Goal: Information Seeking & Learning: Learn about a topic

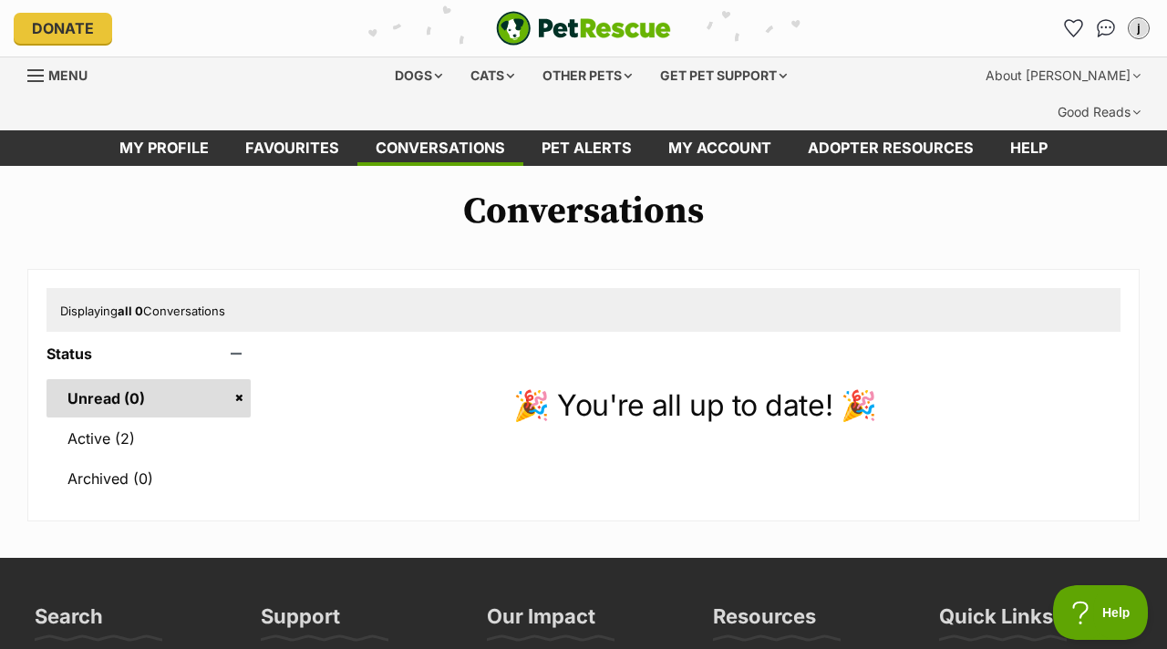
click at [71, 2] on div "Donate PetRescue home j My account j Jemilla Edit profile Log out Pet alerts Pe…" at bounding box center [583, 28] width 1139 height 57
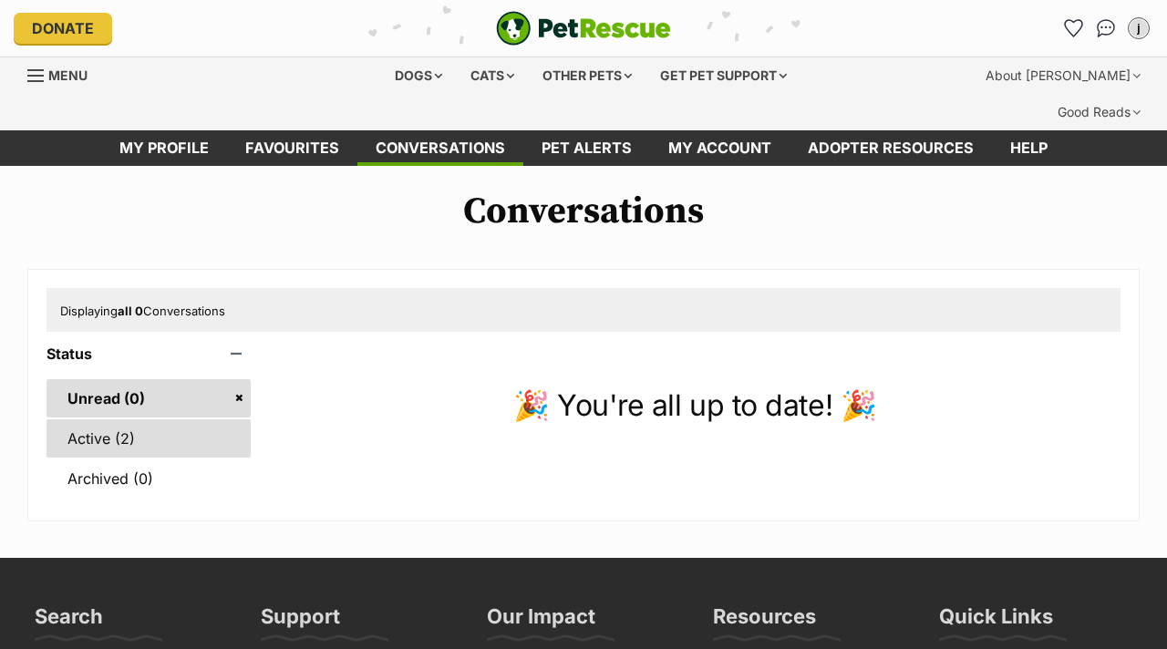
click at [136, 419] on link "Active (2)" at bounding box center [148, 438] width 204 height 38
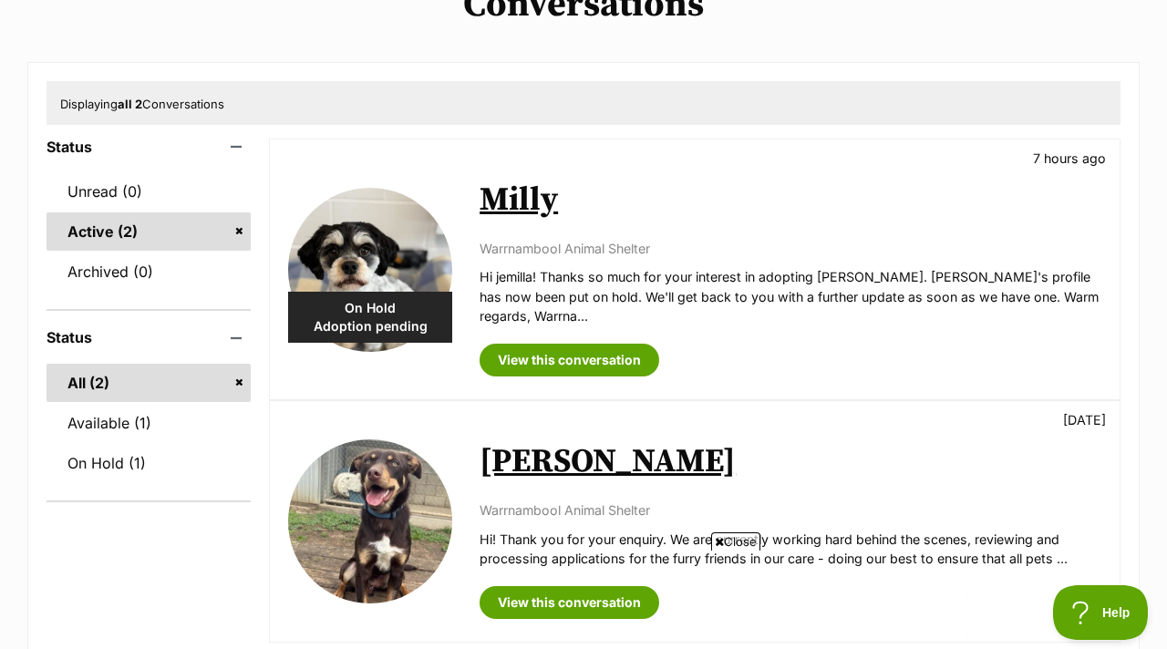
click at [414, 468] on img at bounding box center [370, 521] width 164 height 164
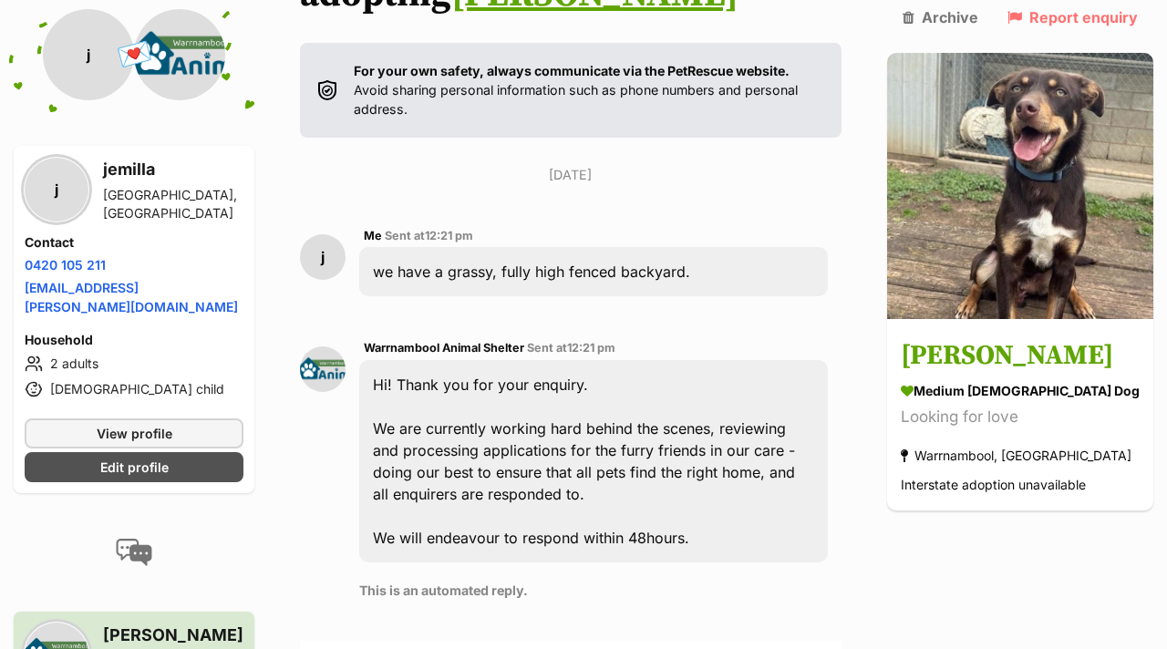
scroll to position [407, 0]
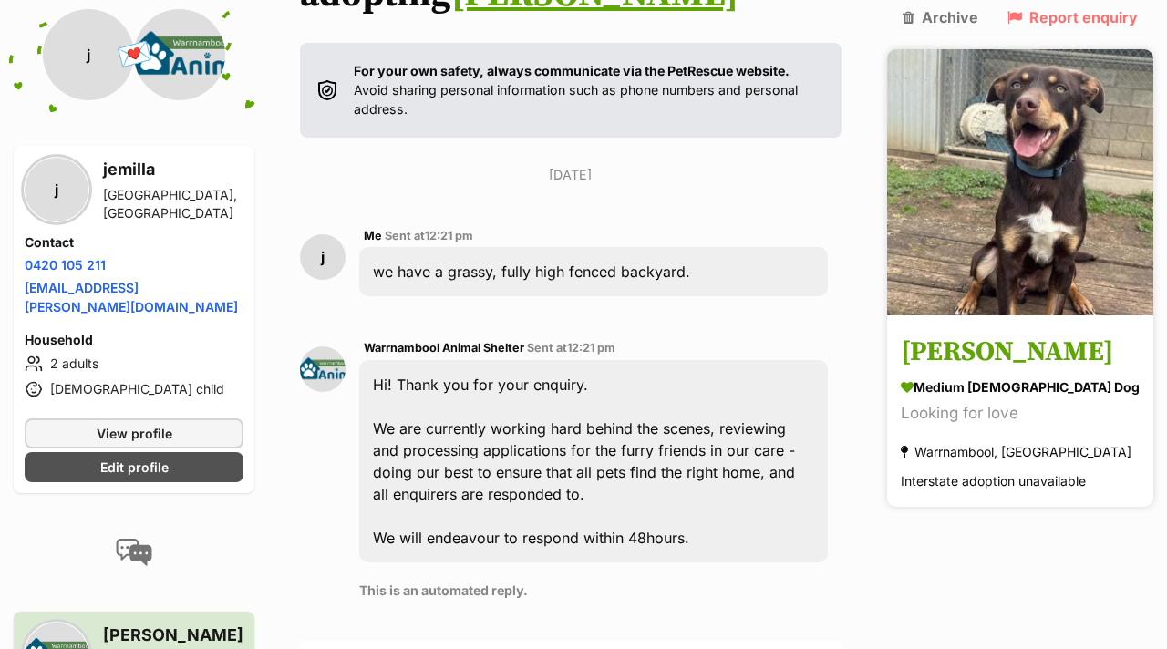
click at [1072, 225] on img at bounding box center [1020, 182] width 266 height 266
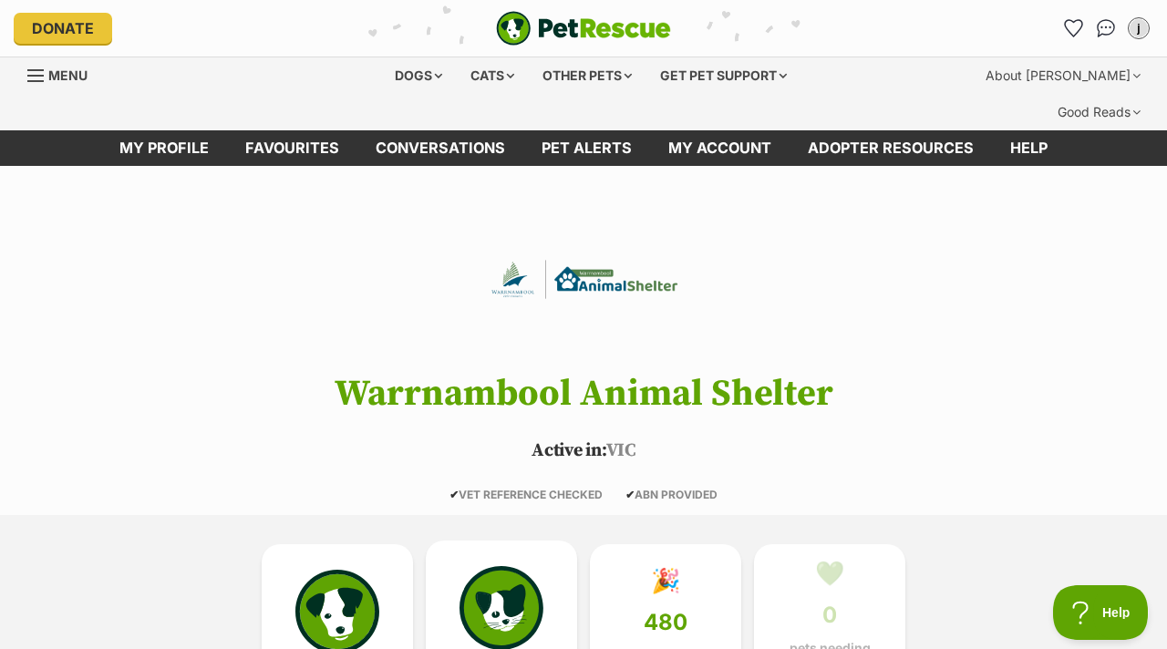
click at [451, 605] on link "5 cats listed" at bounding box center [501, 619] width 151 height 157
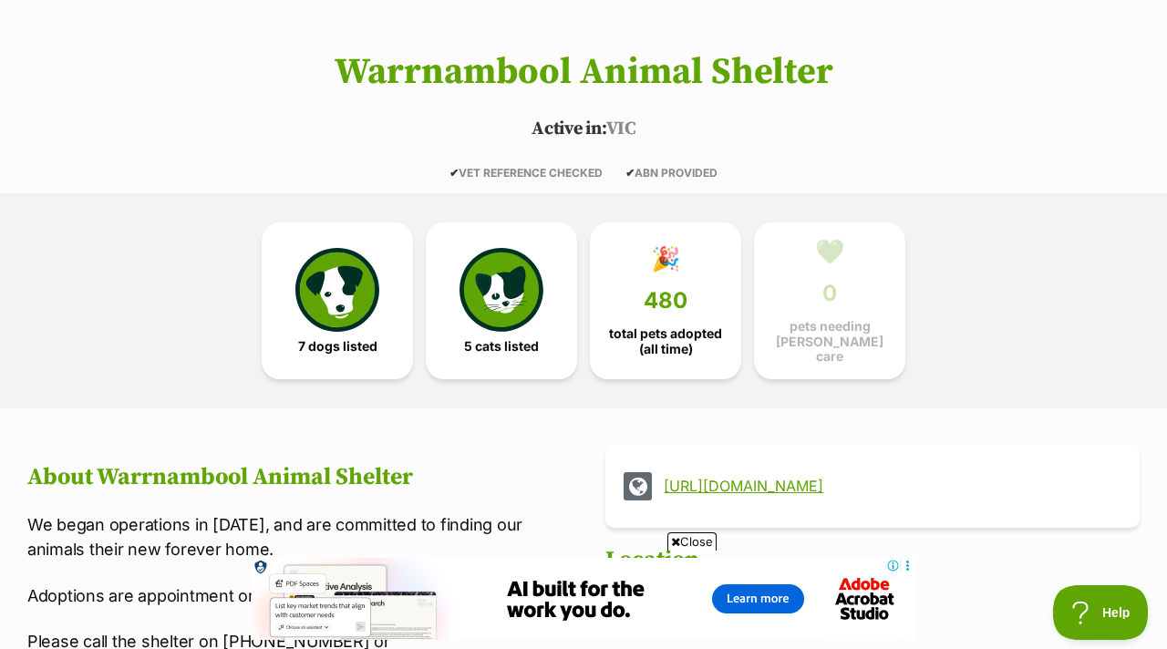
scroll to position [333, 0]
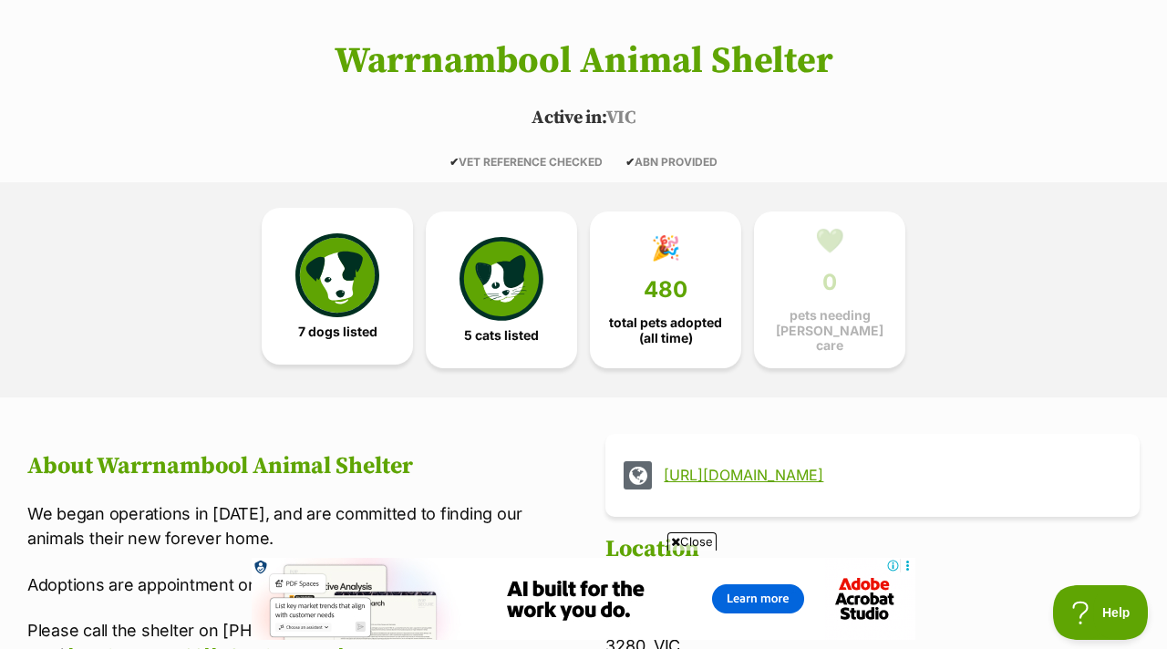
click at [372, 257] on img at bounding box center [337, 275] width 84 height 84
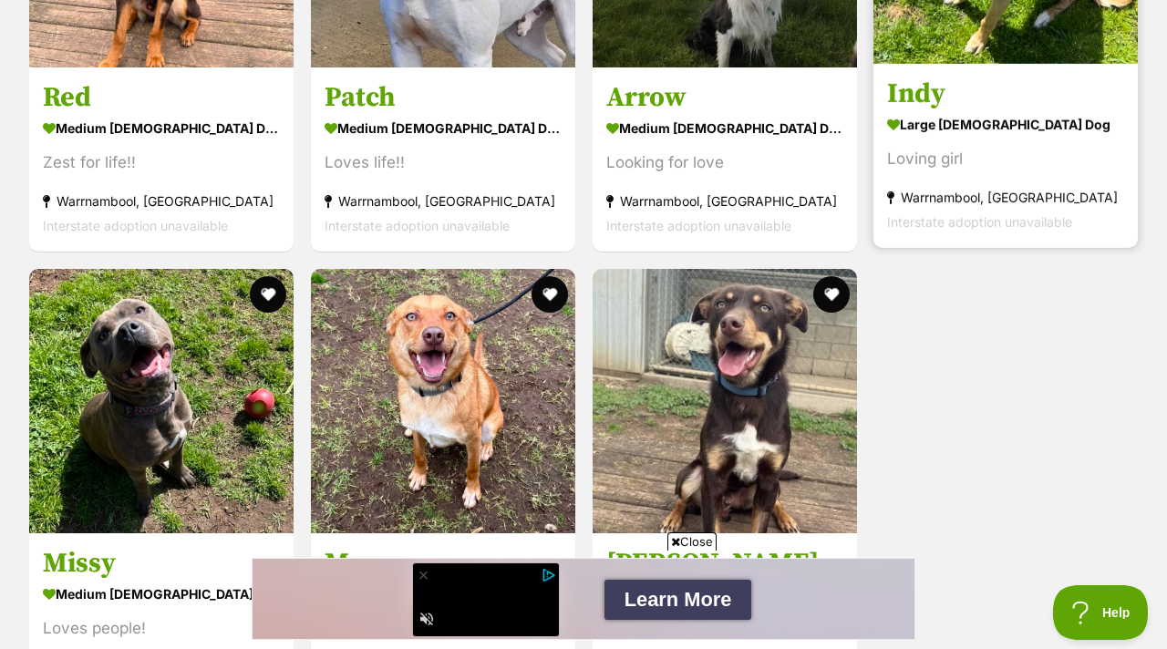
scroll to position [2060, 0]
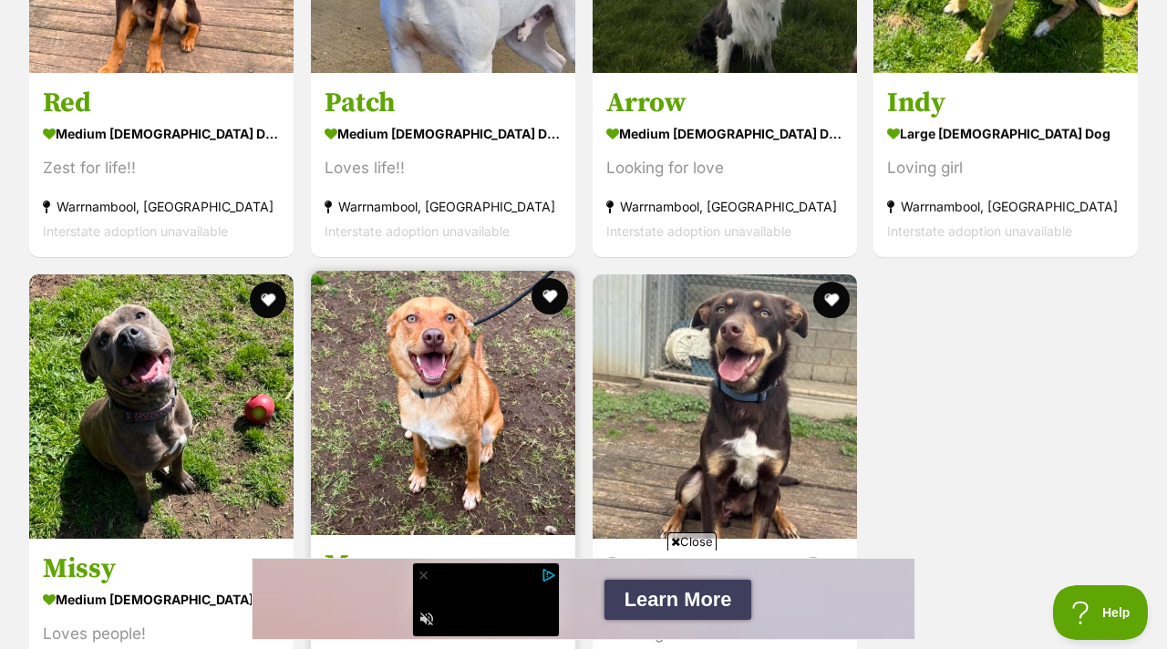
click at [381, 438] on img at bounding box center [443, 403] width 264 height 264
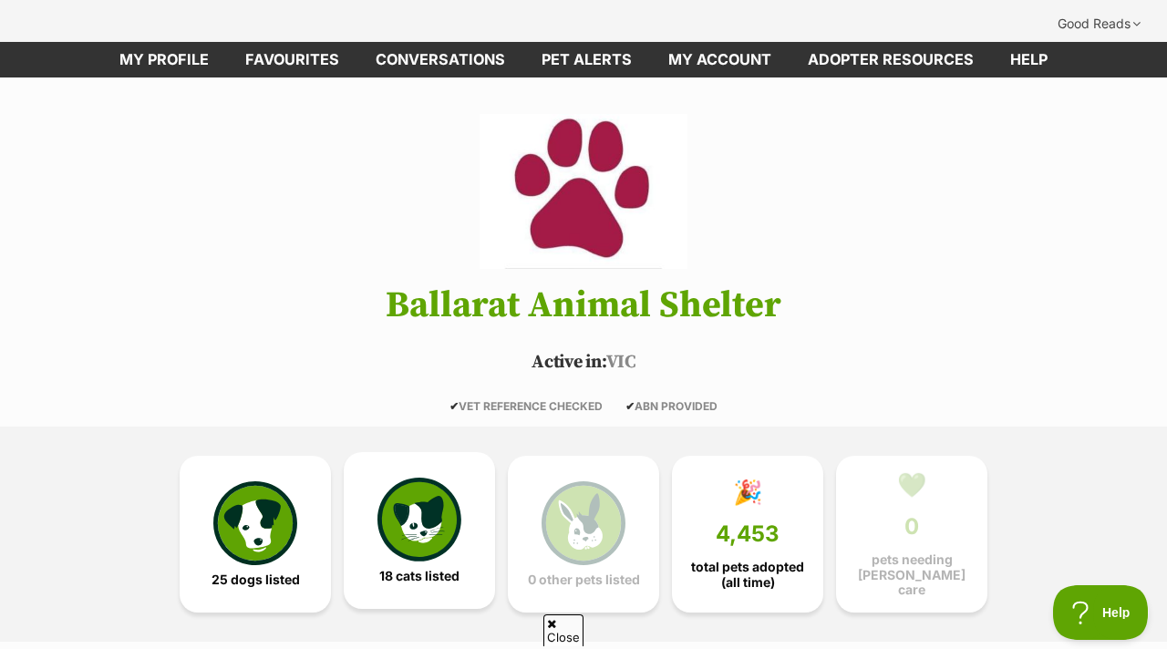
click at [408, 478] on img at bounding box center [419, 520] width 84 height 84
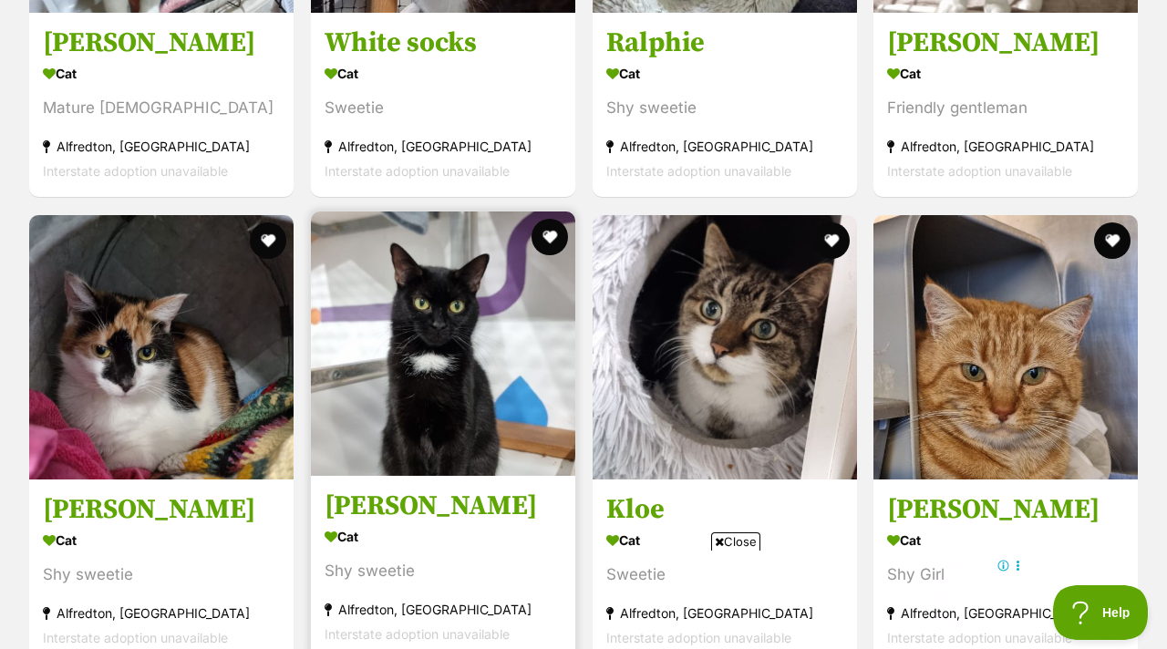
scroll to position [3079, 0]
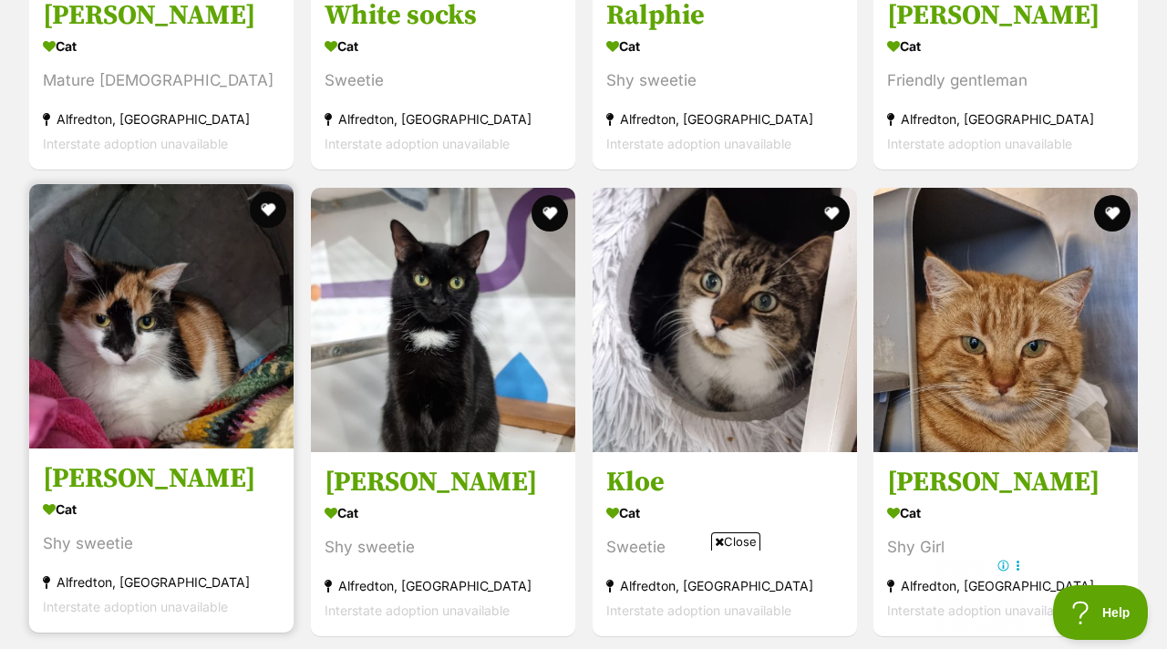
click at [101, 344] on img at bounding box center [161, 316] width 264 height 264
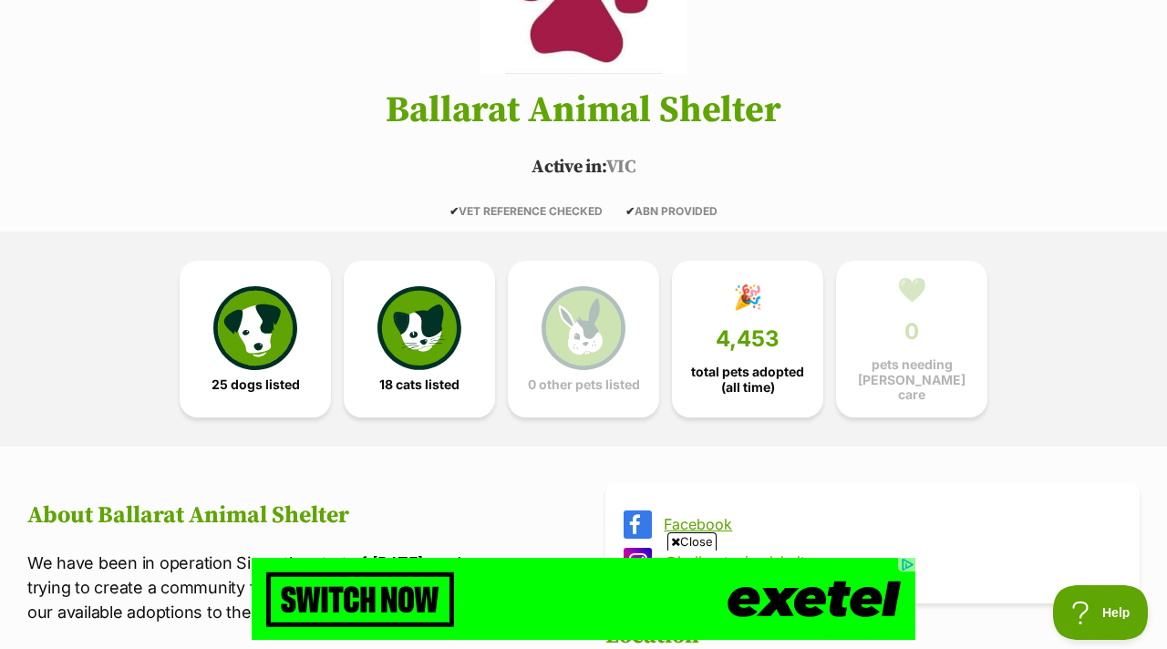
scroll to position [151, 0]
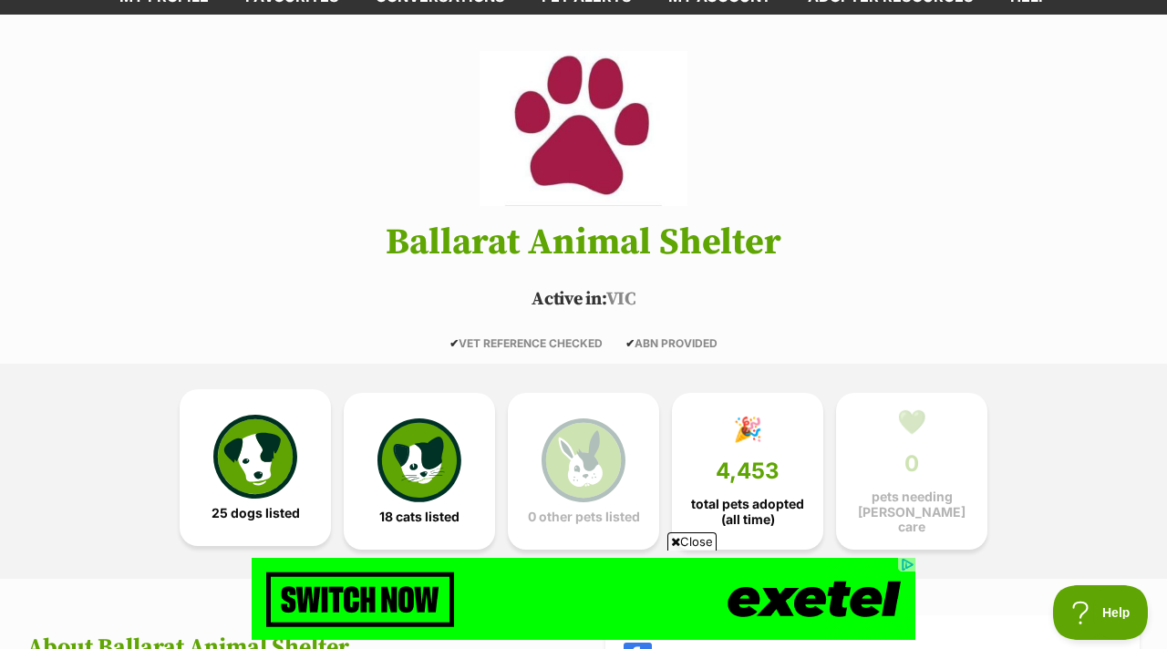
click at [238, 430] on img at bounding box center [255, 457] width 84 height 84
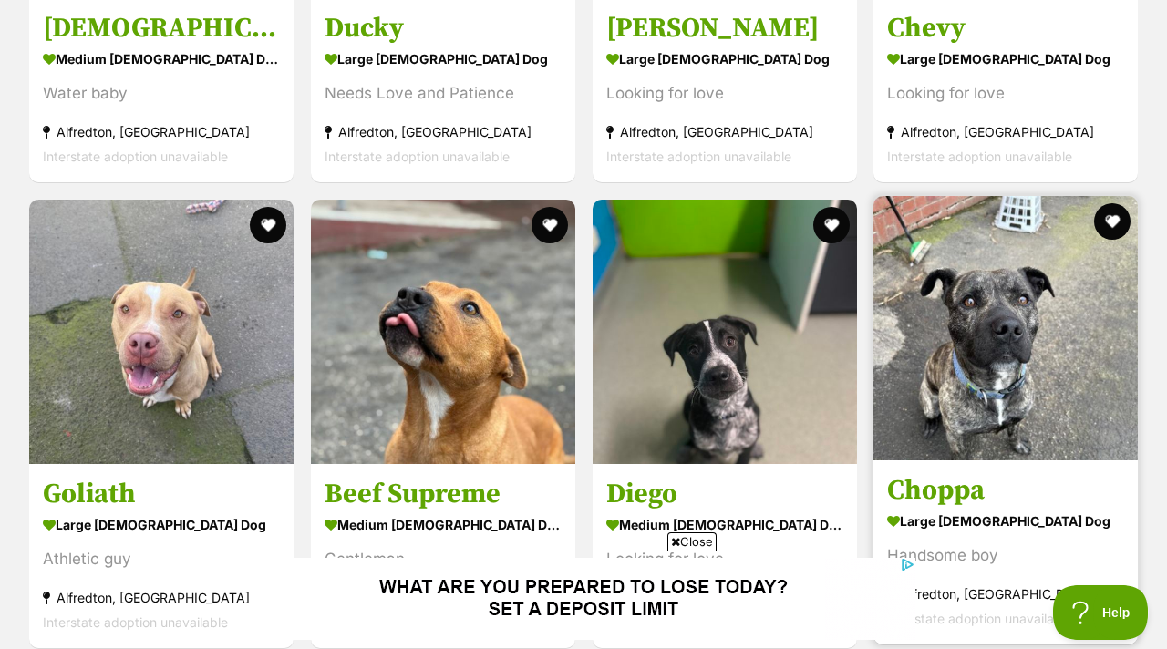
click at [903, 333] on img at bounding box center [1005, 328] width 264 height 264
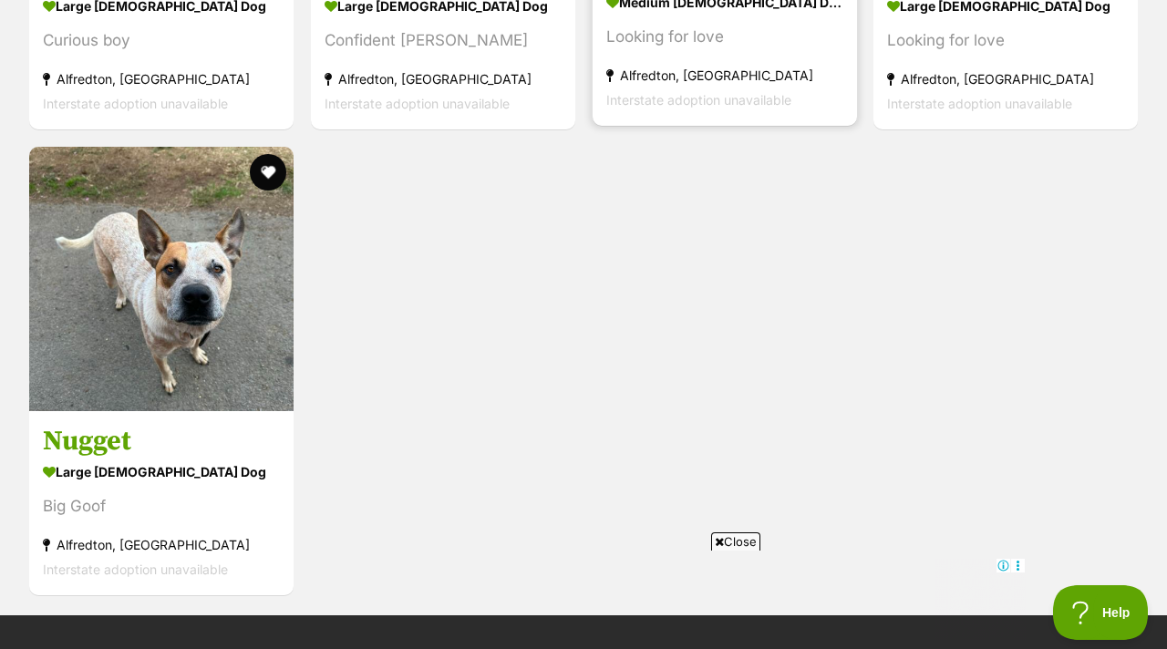
scroll to position [4522, 0]
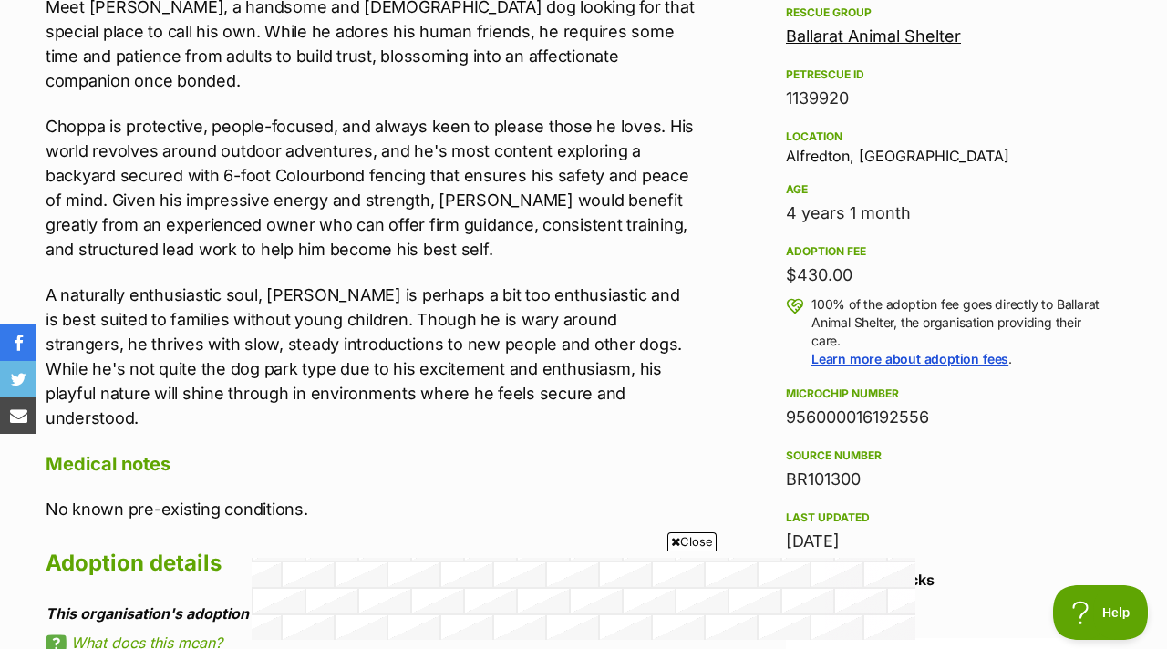
scroll to position [925, 0]
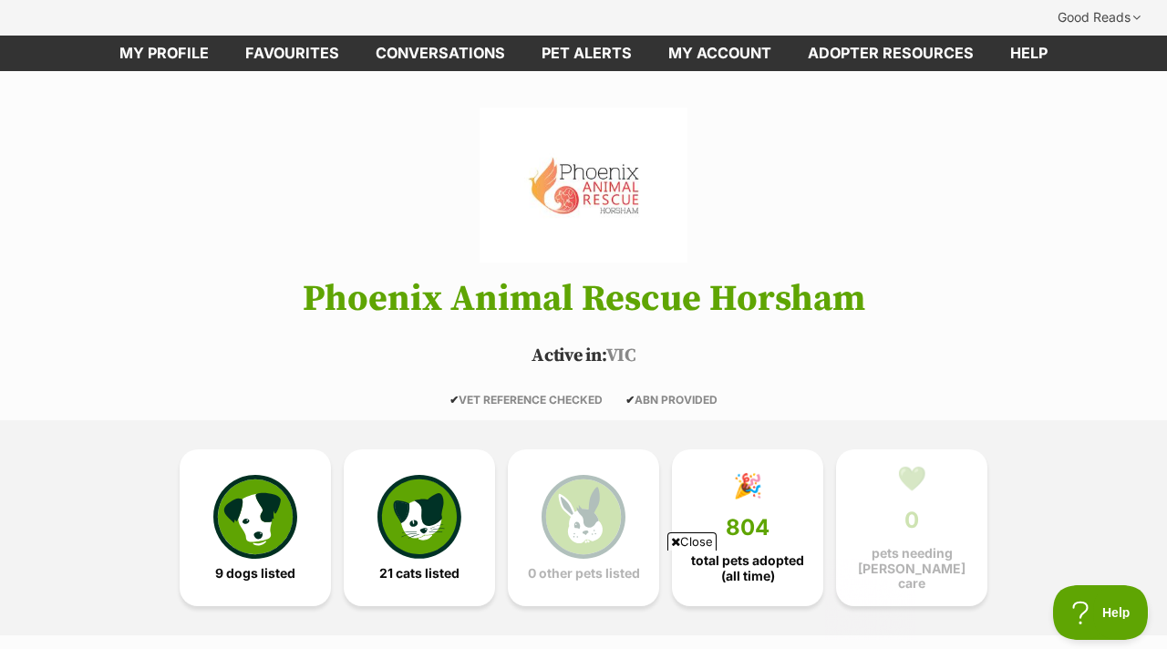
scroll to position [98, 0]
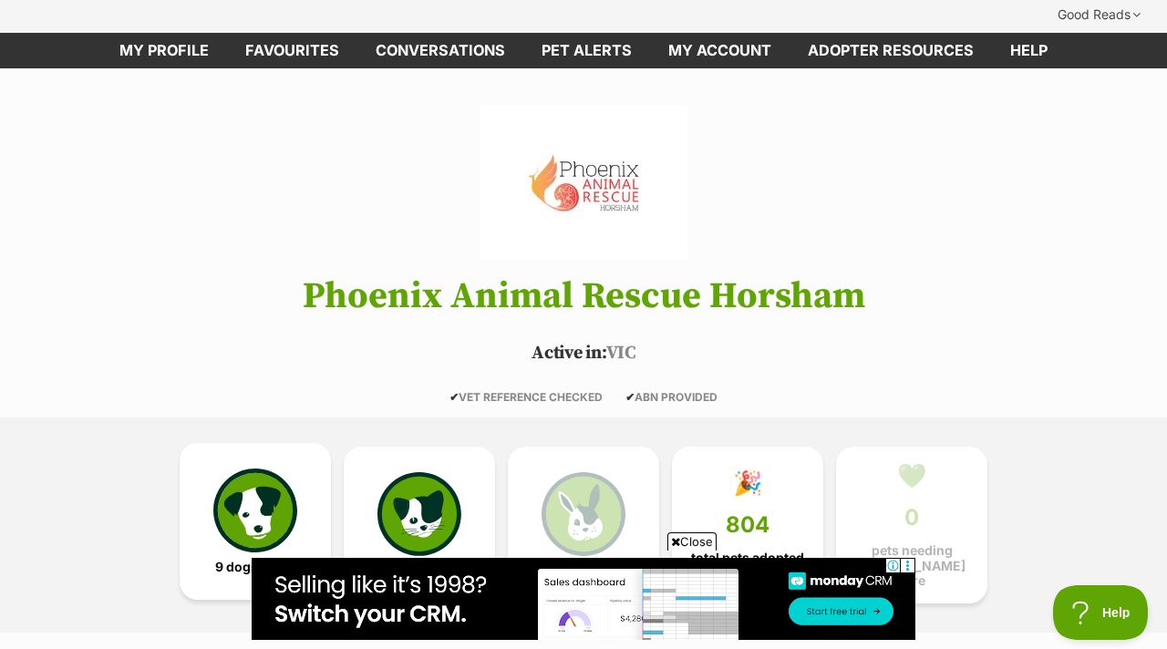
click at [240, 469] on img at bounding box center [255, 511] width 84 height 84
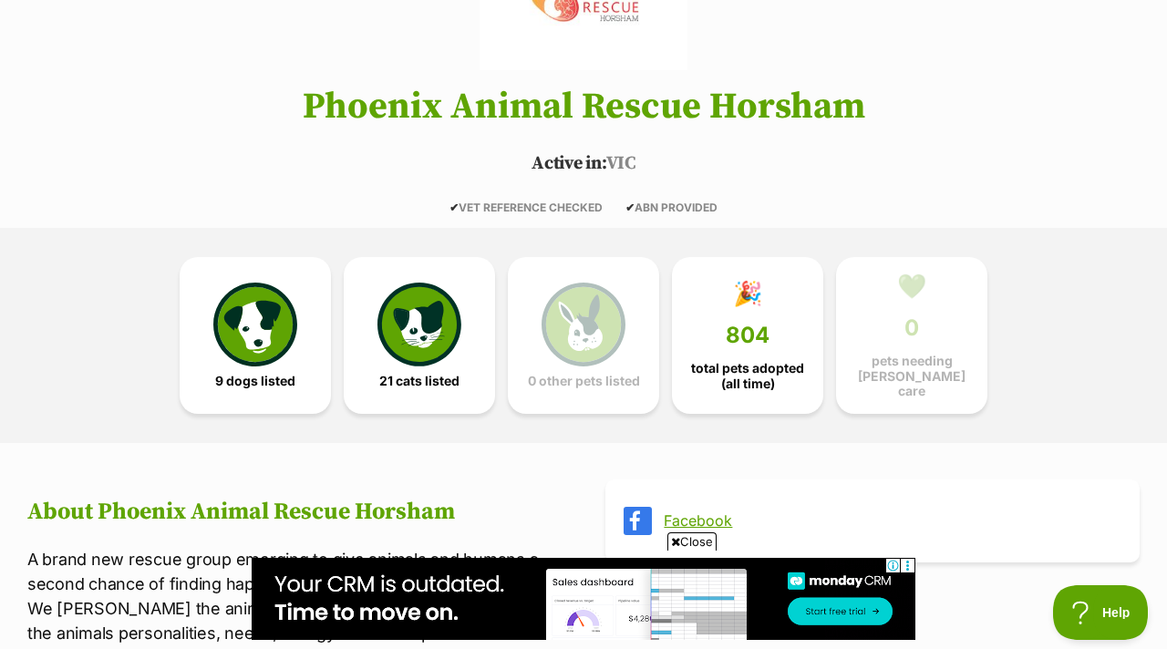
scroll to position [137, 0]
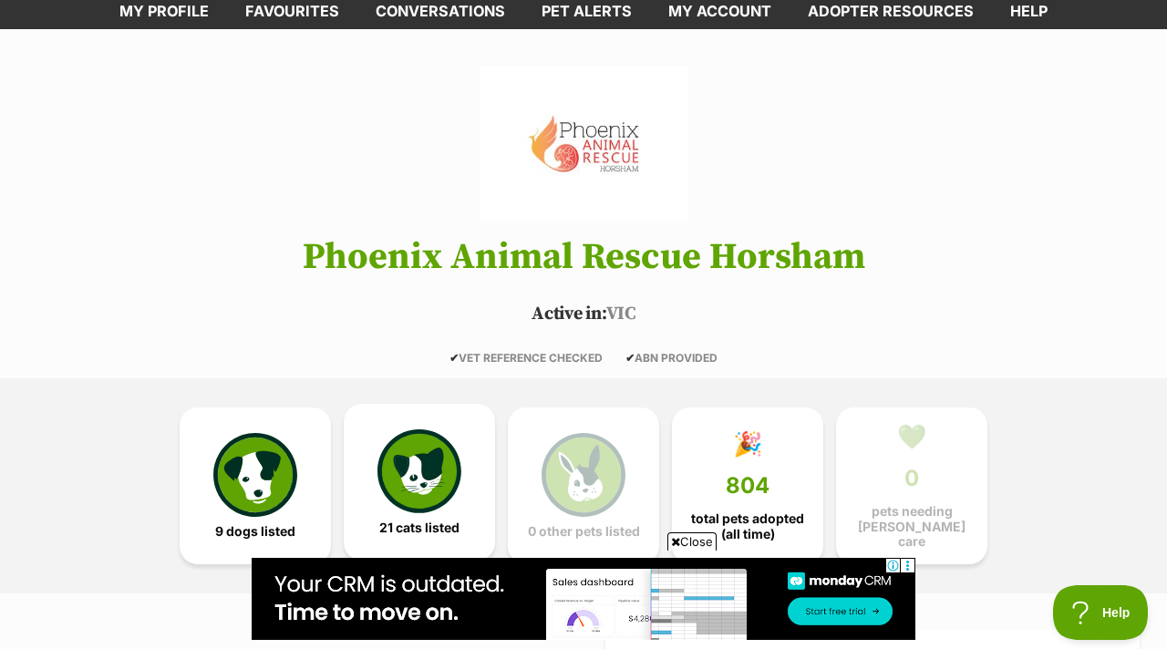
click at [410, 521] on span "21 cats listed" at bounding box center [419, 528] width 80 height 15
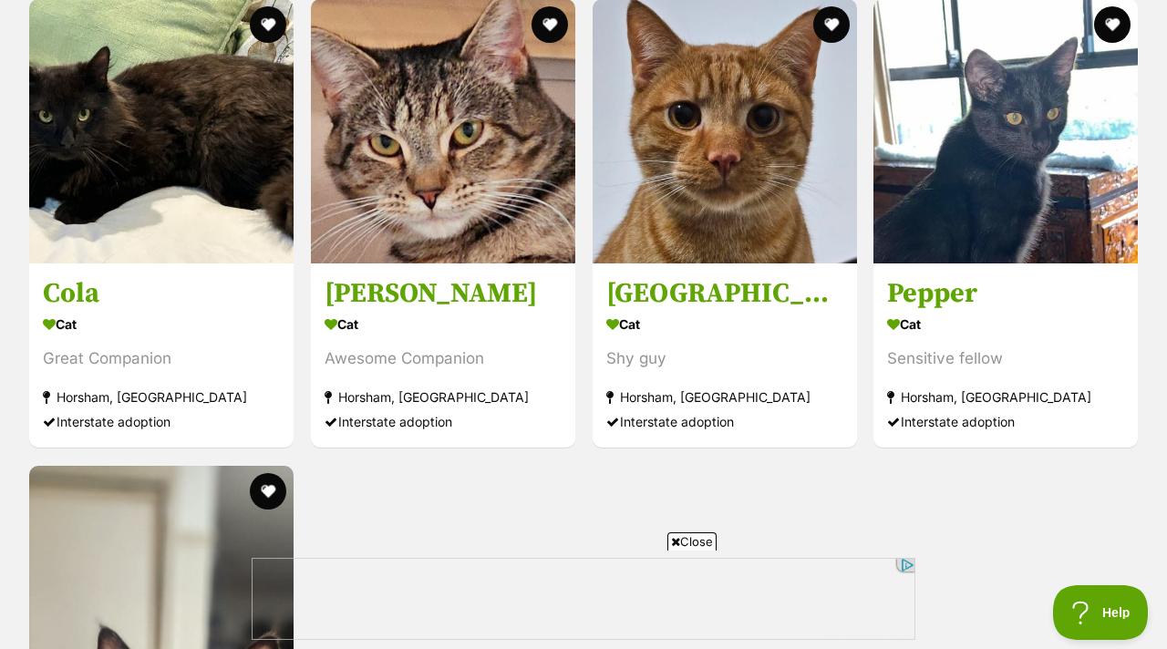
scroll to position [3691, 0]
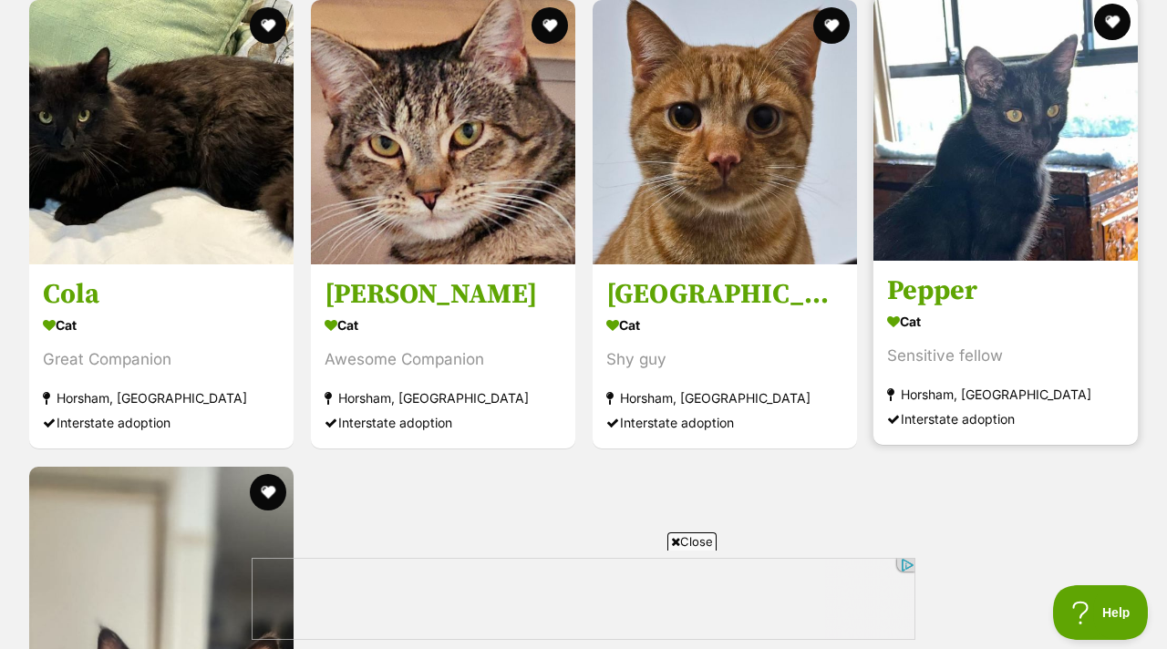
click at [1014, 149] on img at bounding box center [1005, 128] width 264 height 264
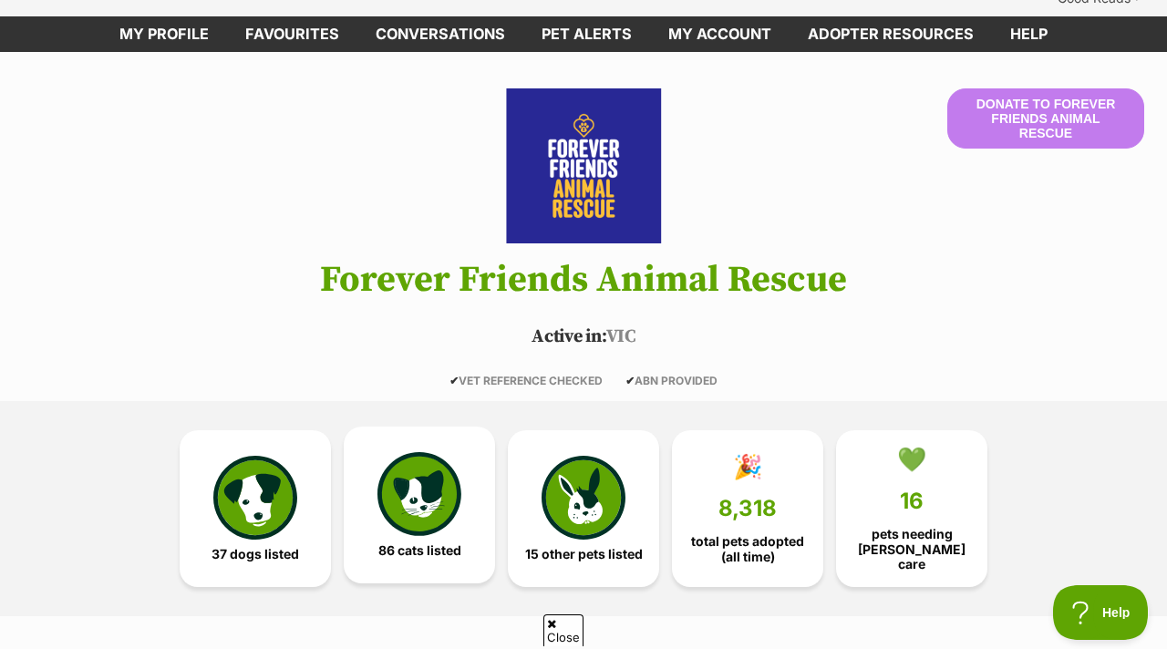
click at [438, 543] on span "86 cats listed" at bounding box center [419, 550] width 83 height 15
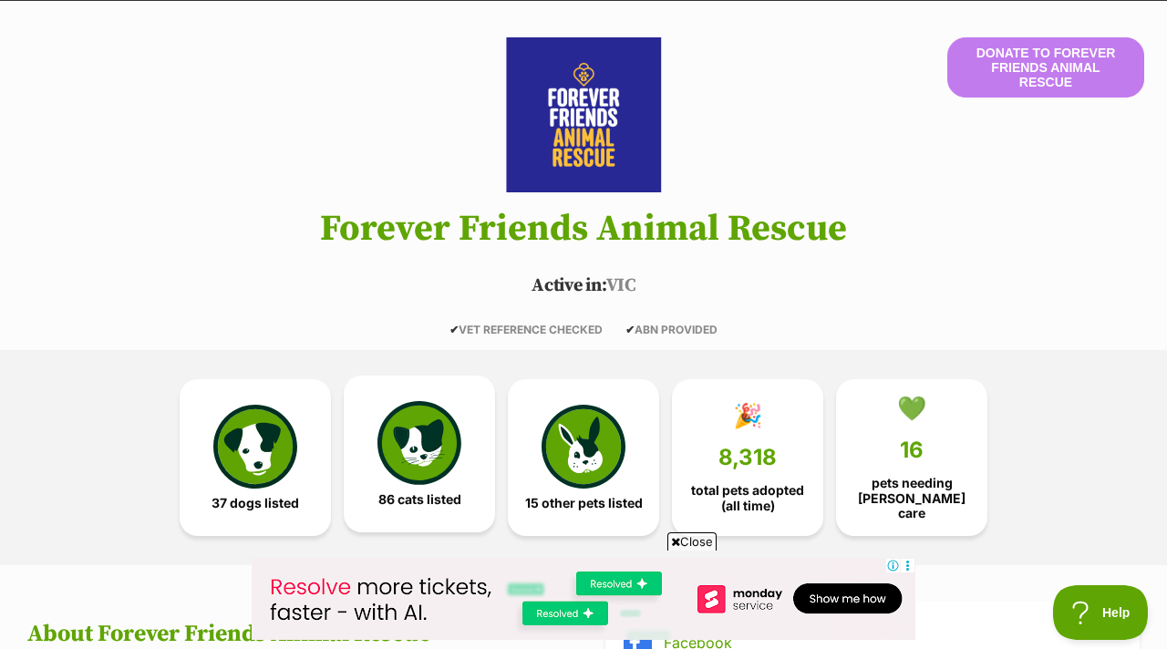
click at [422, 492] on span "86 cats listed" at bounding box center [419, 499] width 83 height 15
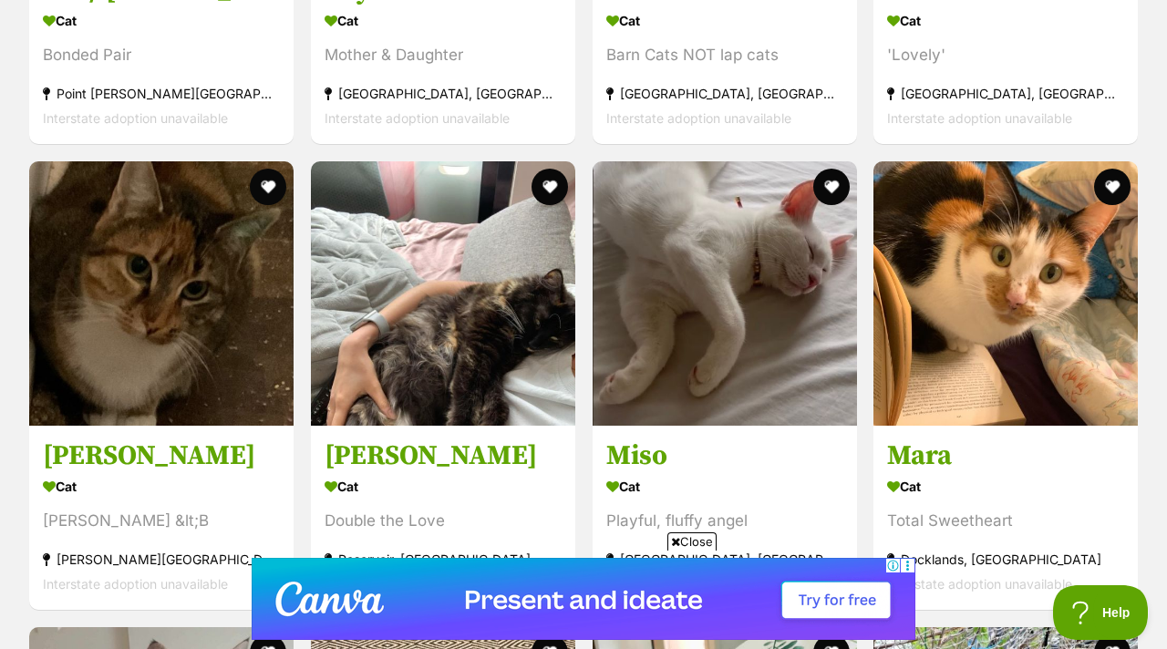
scroll to position [4421, 0]
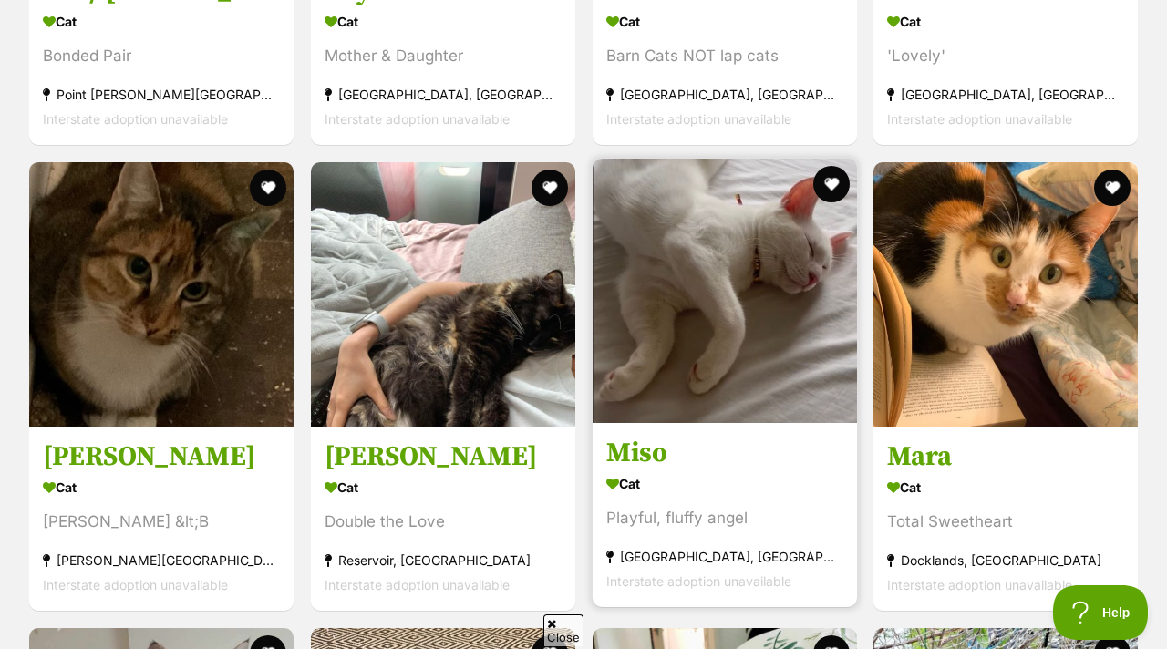
click at [713, 235] on img at bounding box center [725, 291] width 264 height 264
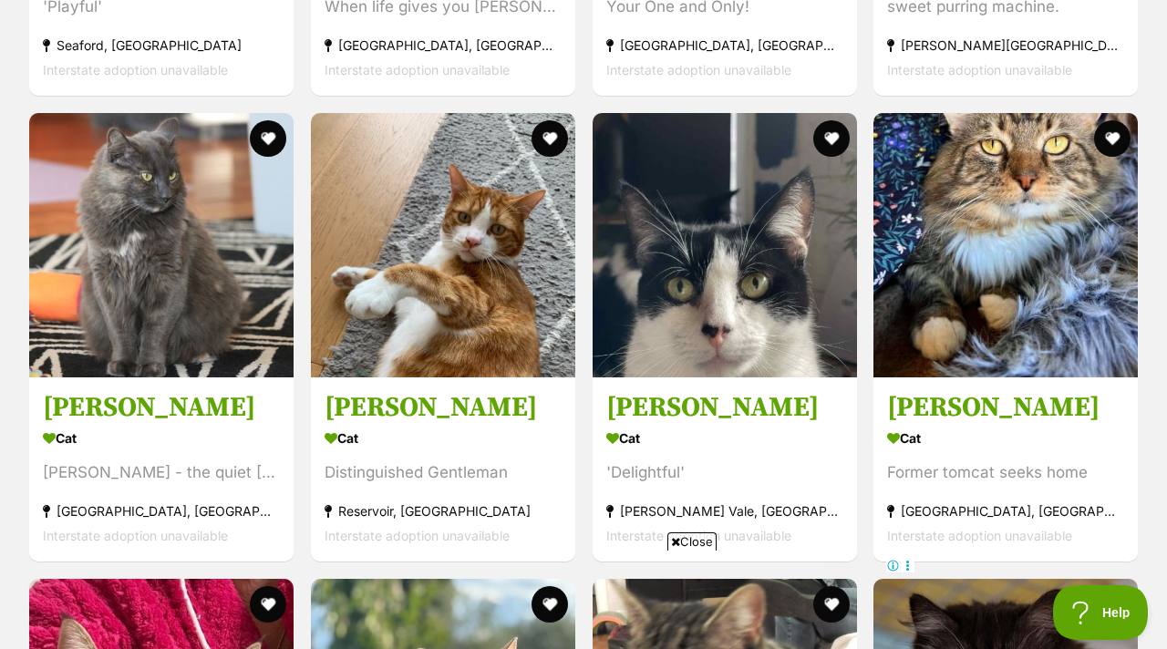
scroll to position [6328, 0]
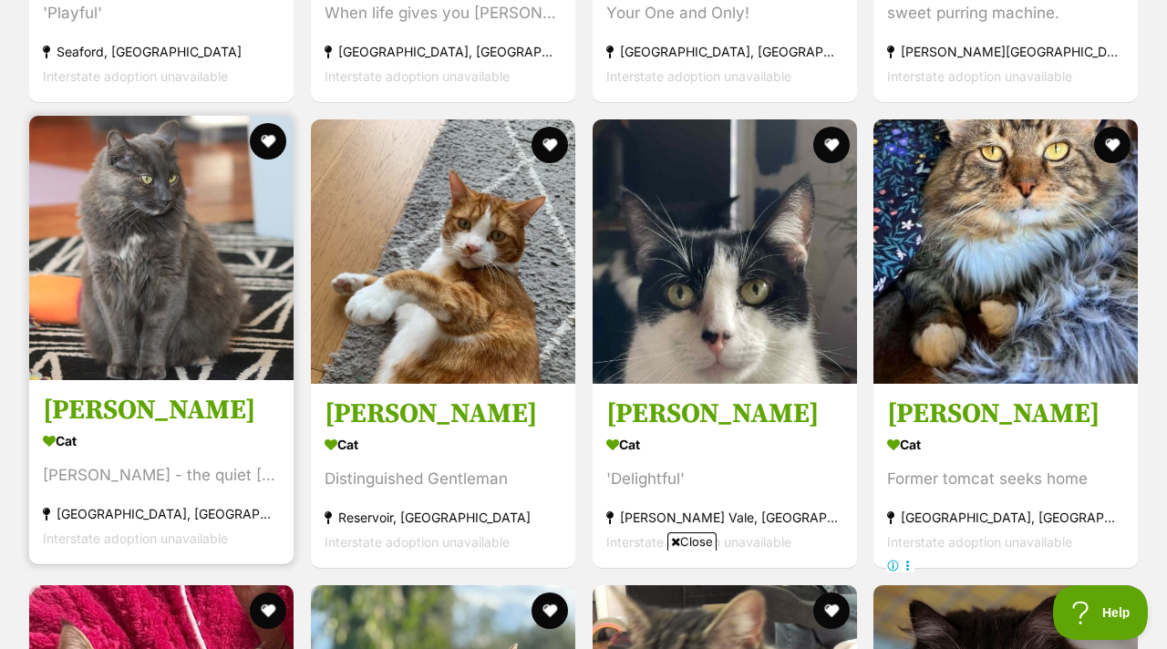
click at [184, 244] on img at bounding box center [161, 248] width 264 height 264
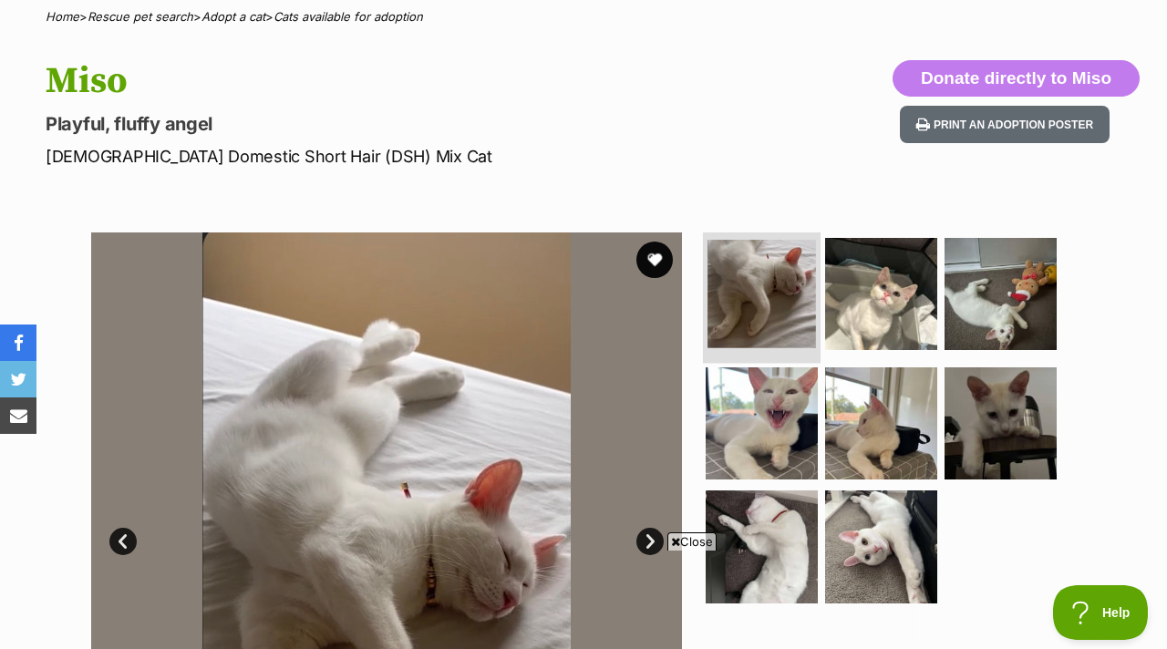
click at [770, 240] on img at bounding box center [761, 294] width 108 height 108
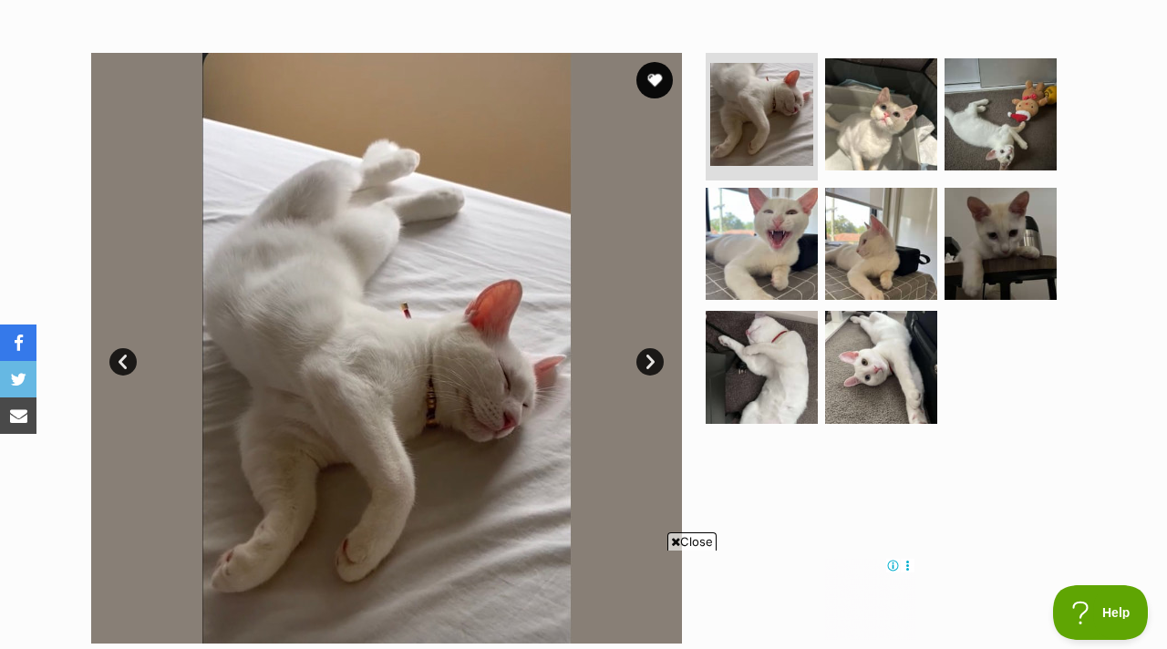
scroll to position [404, 0]
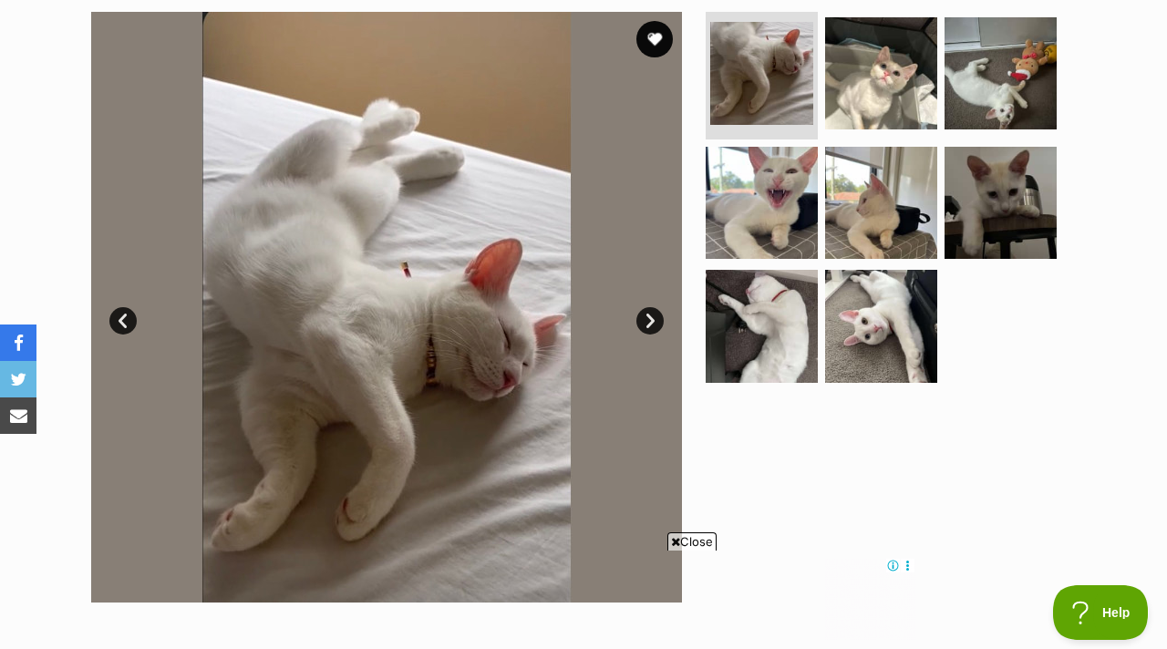
click at [653, 307] on link "Next" at bounding box center [649, 320] width 27 height 27
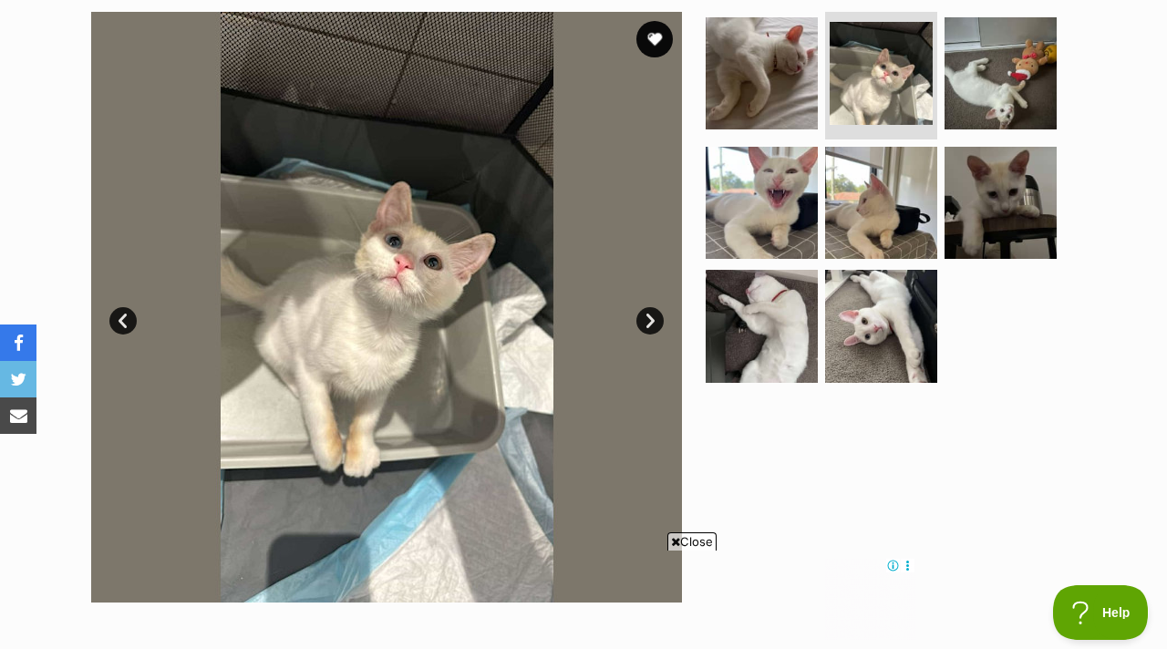
click at [653, 307] on link "Next" at bounding box center [649, 320] width 27 height 27
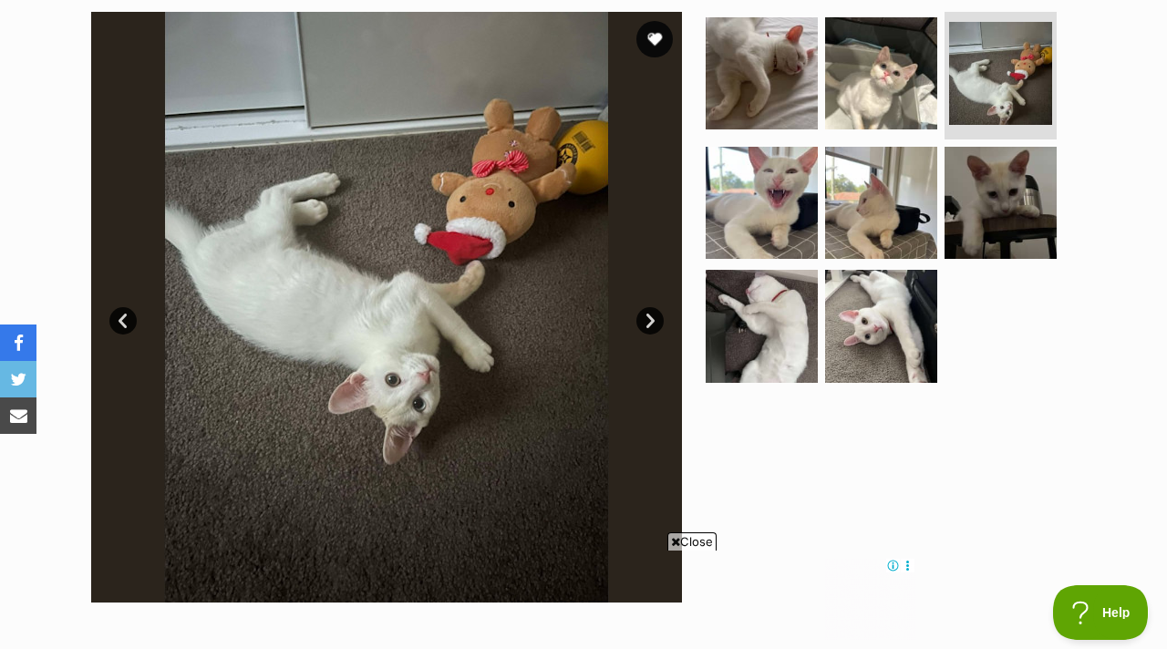
click at [653, 307] on link "Next" at bounding box center [649, 320] width 27 height 27
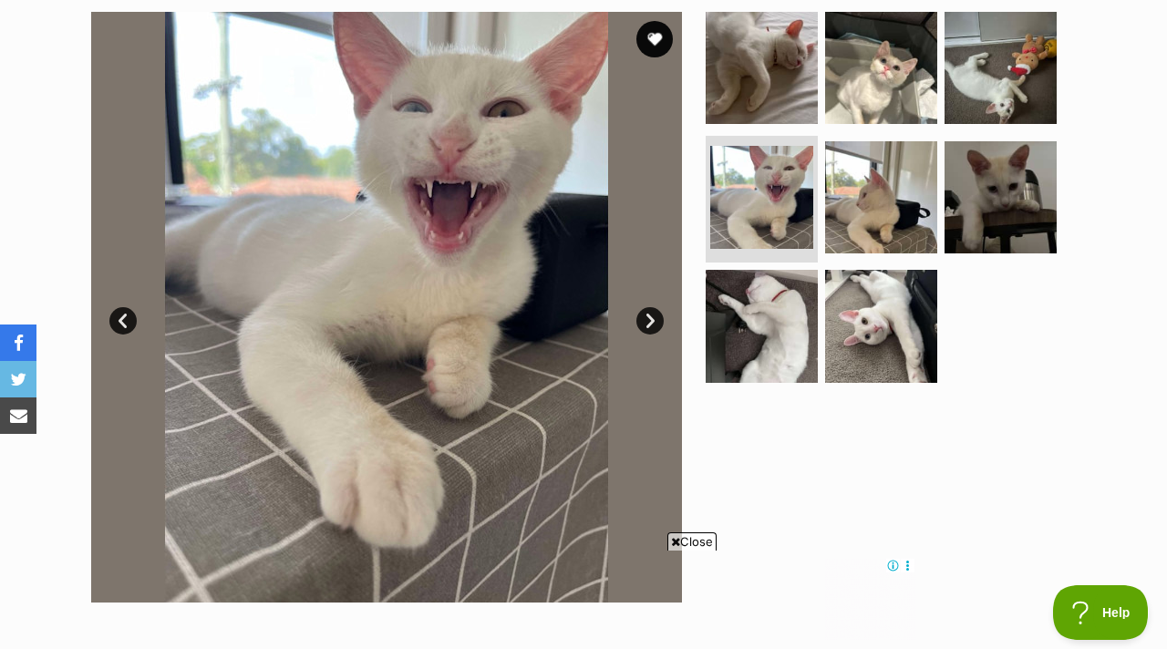
click at [655, 307] on link "Next" at bounding box center [649, 320] width 27 height 27
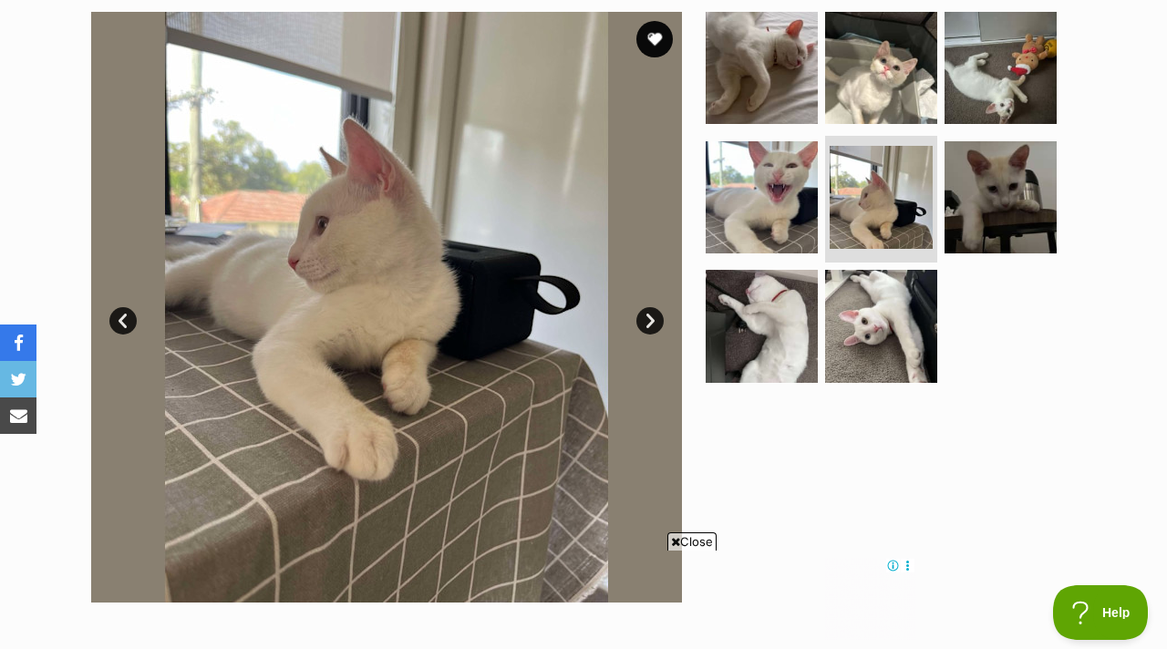
click at [655, 307] on link "Next" at bounding box center [649, 320] width 27 height 27
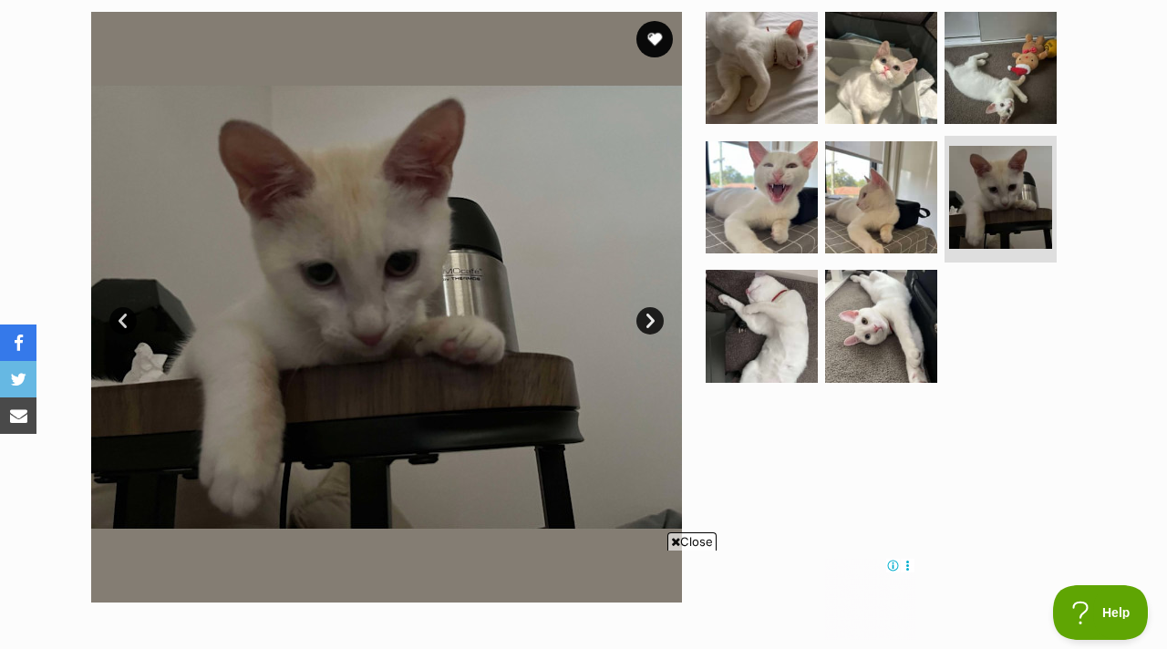
click at [655, 307] on link "Next" at bounding box center [649, 320] width 27 height 27
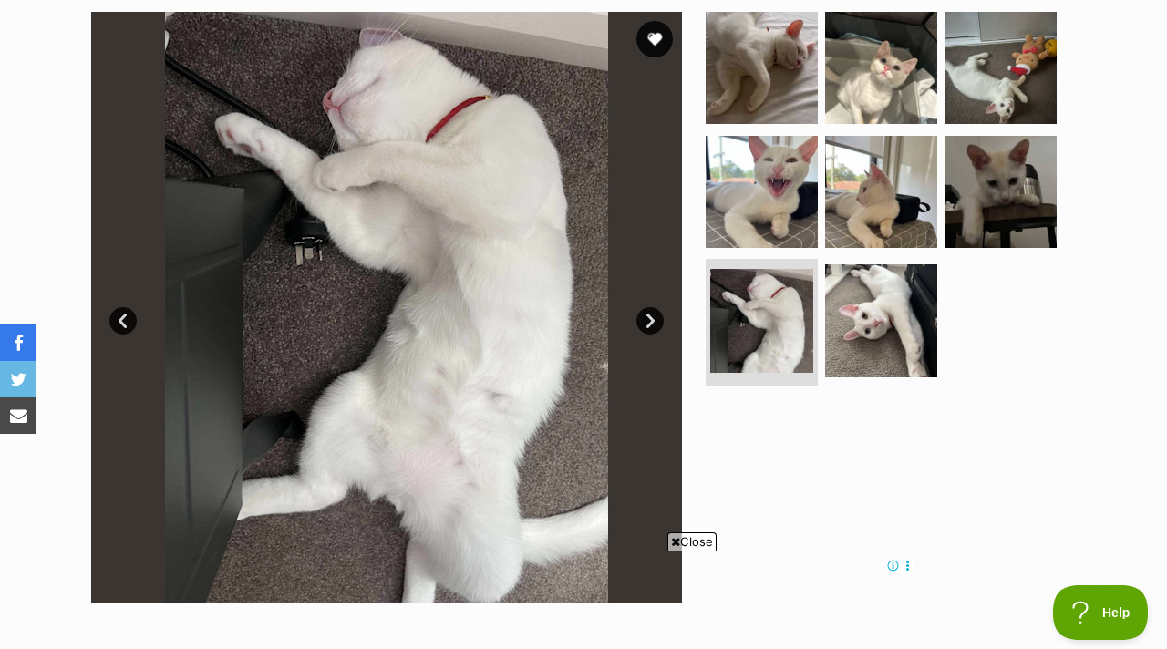
click at [655, 307] on link "Next" at bounding box center [649, 320] width 27 height 27
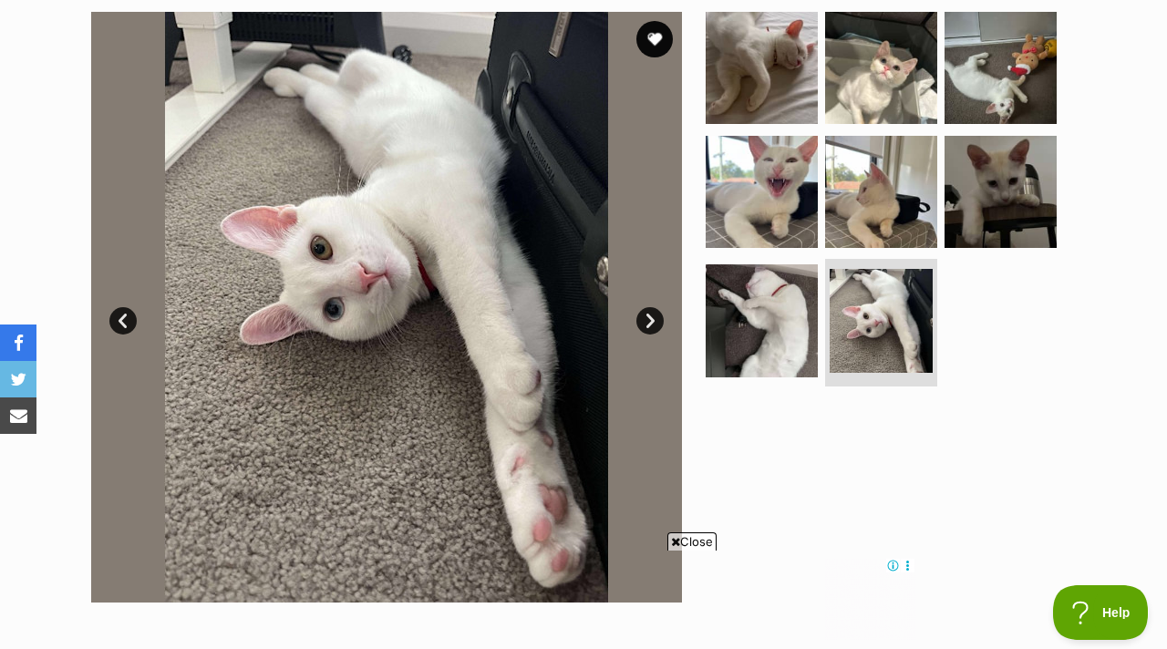
click at [655, 307] on link "Next" at bounding box center [649, 320] width 27 height 27
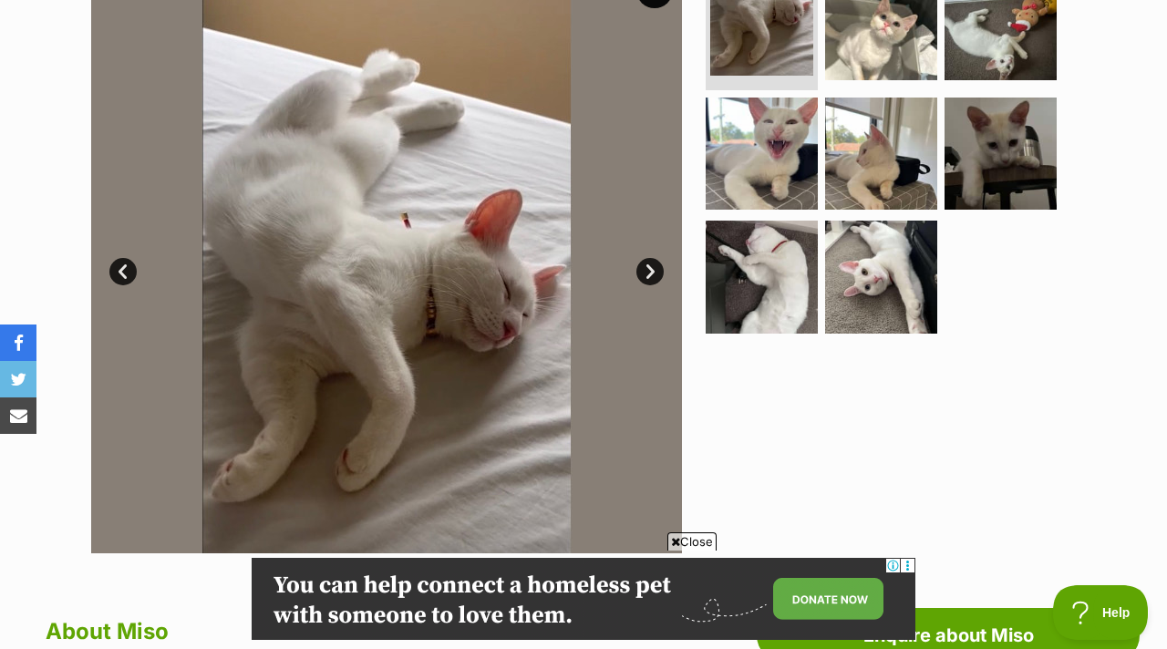
scroll to position [0, 0]
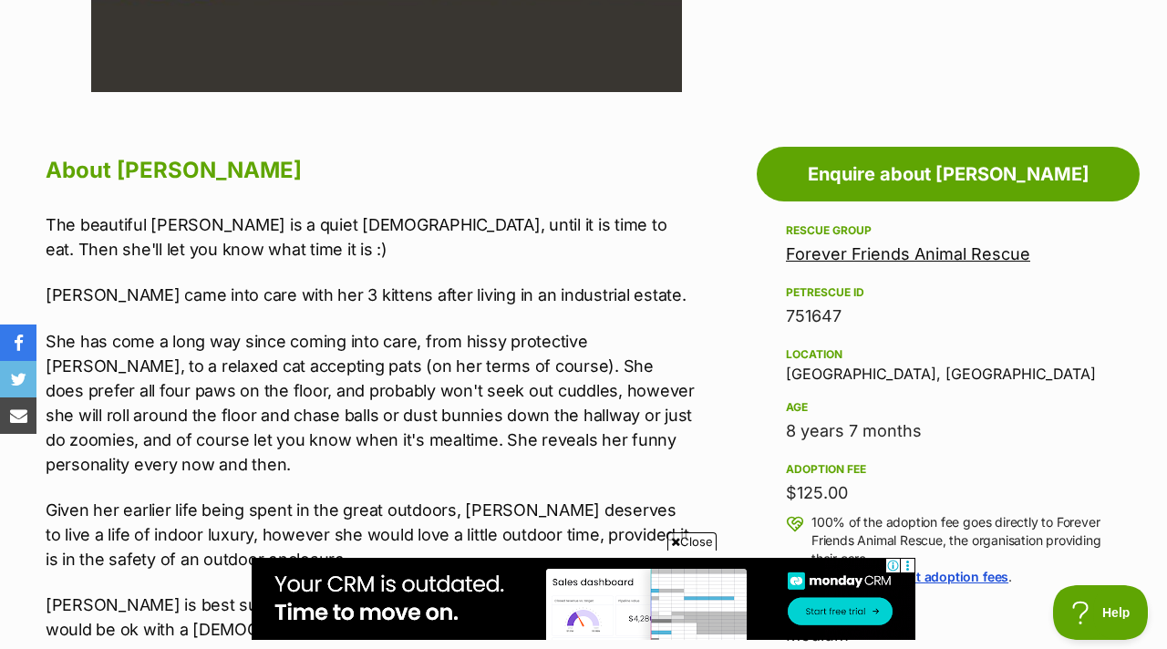
scroll to position [923, 0]
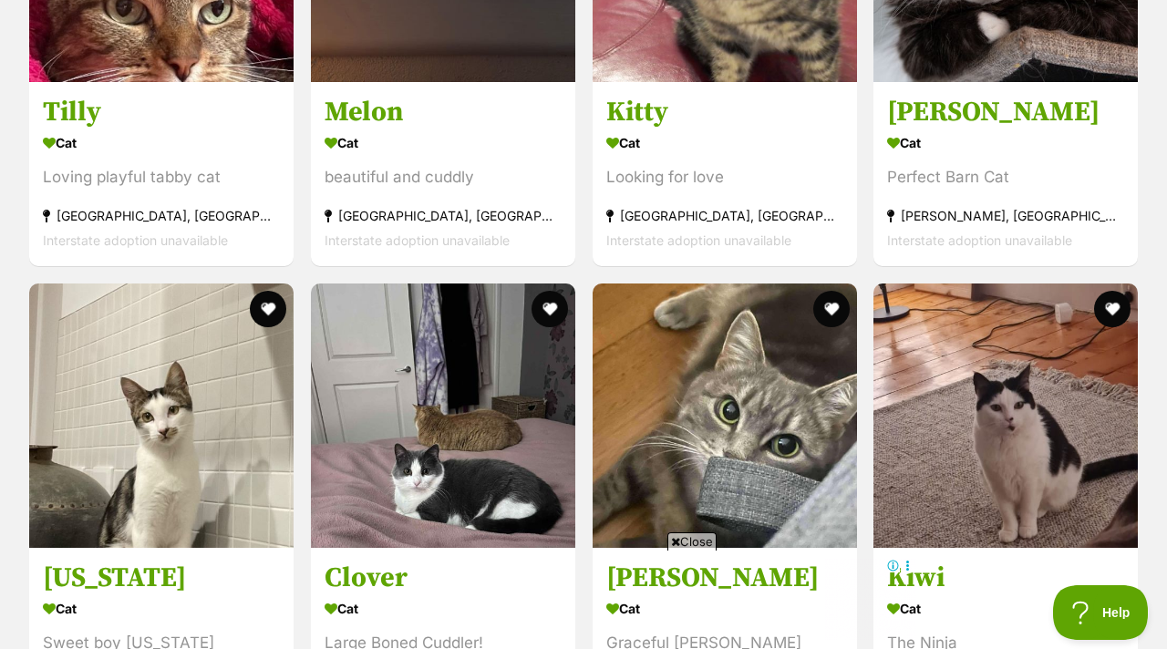
scroll to position [7101, 0]
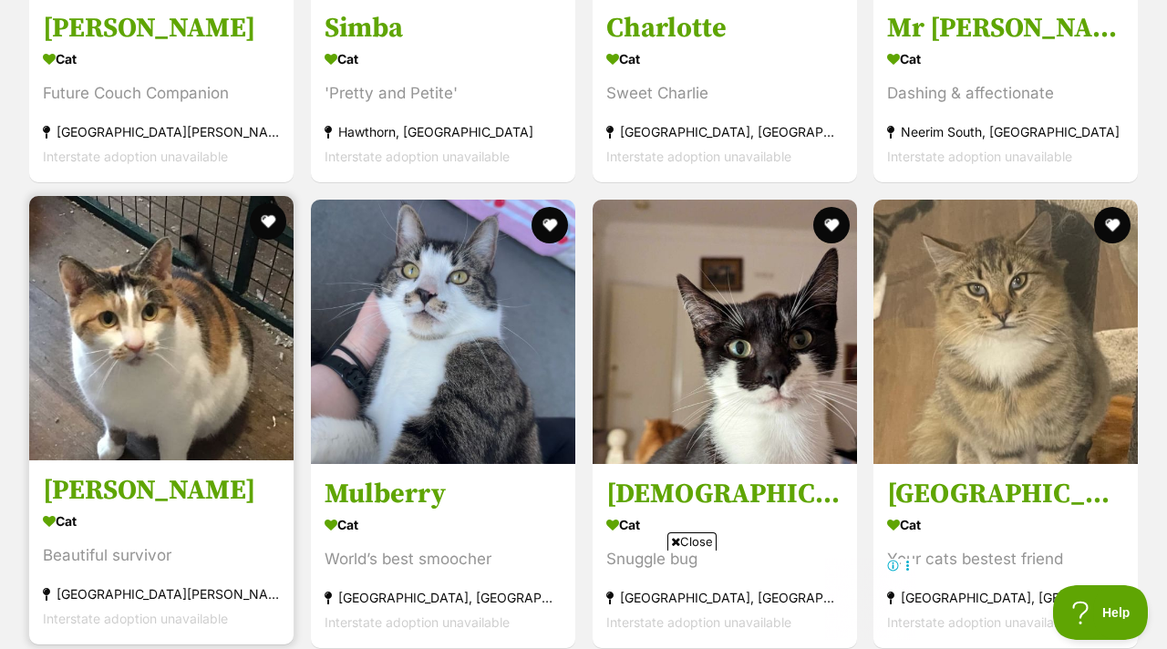
scroll to position [8618, 0]
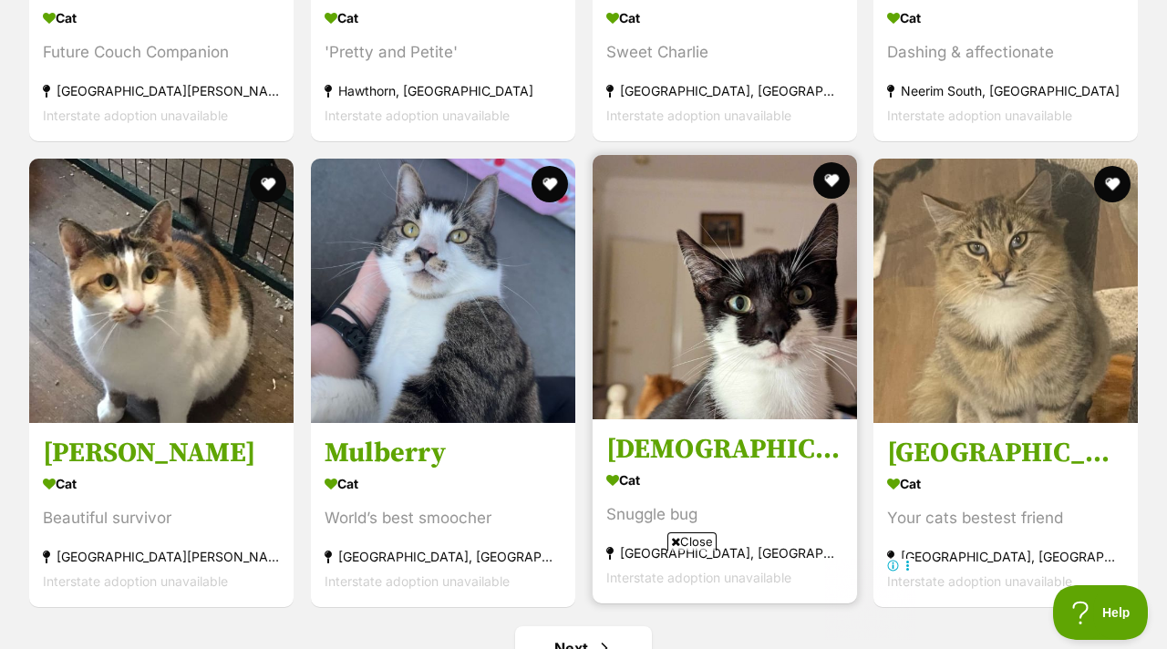
click at [743, 312] on img at bounding box center [725, 287] width 264 height 264
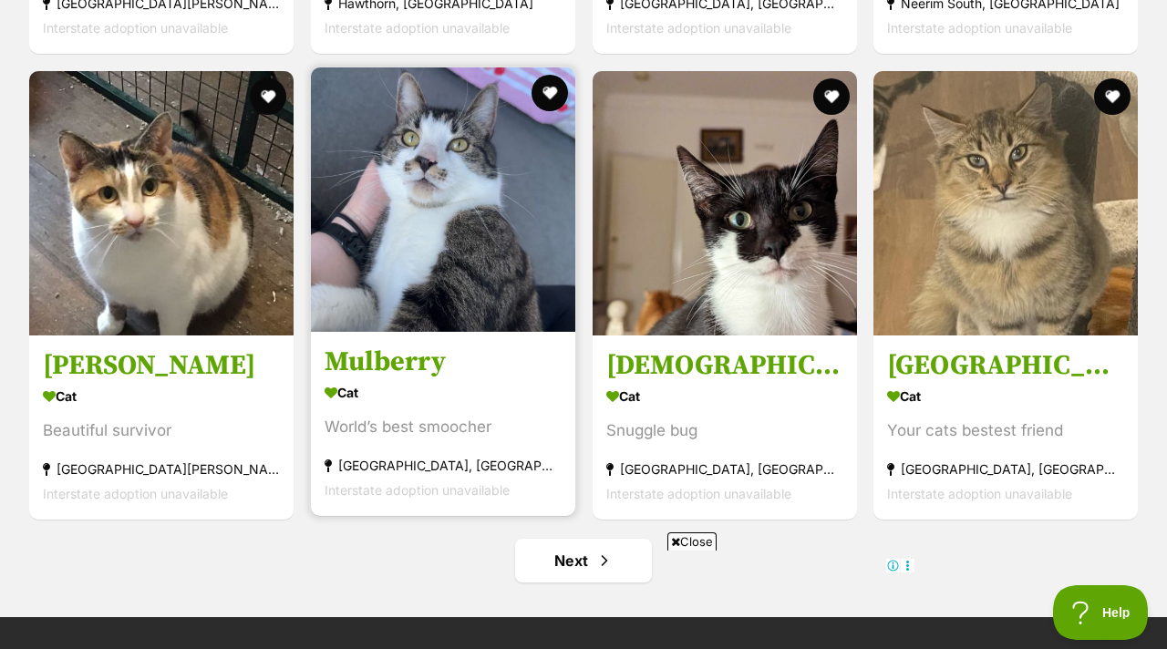
scroll to position [8731, 0]
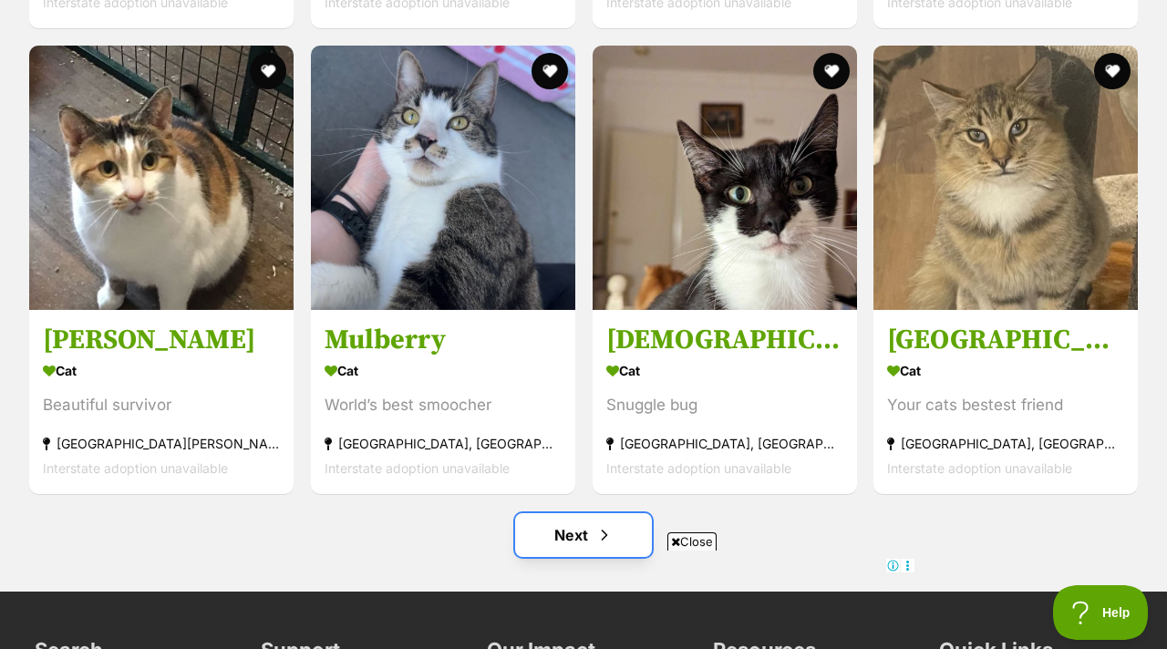
click at [521, 513] on link "Next" at bounding box center [583, 535] width 137 height 44
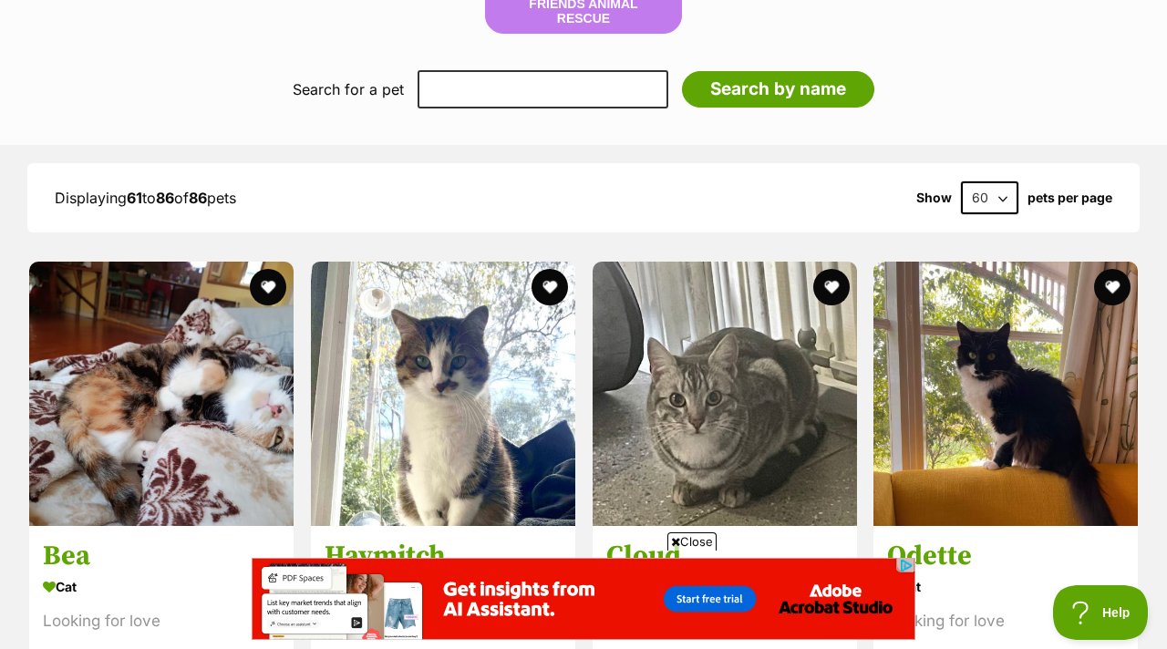
scroll to position [1995, 0]
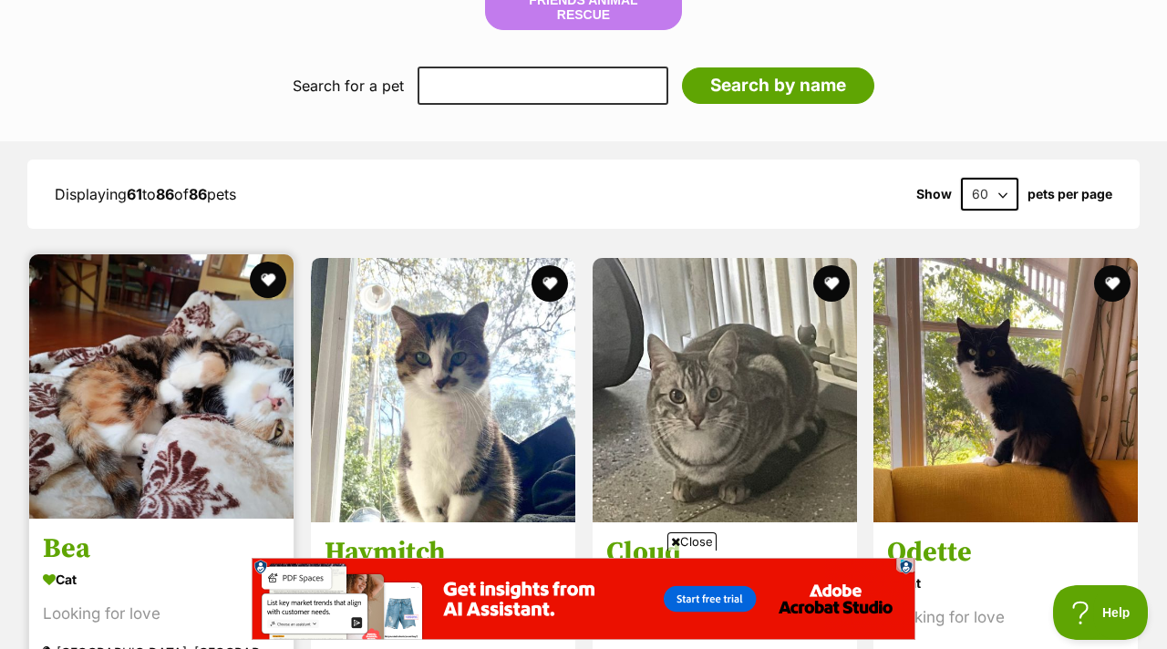
click at [151, 335] on img at bounding box center [161, 386] width 264 height 264
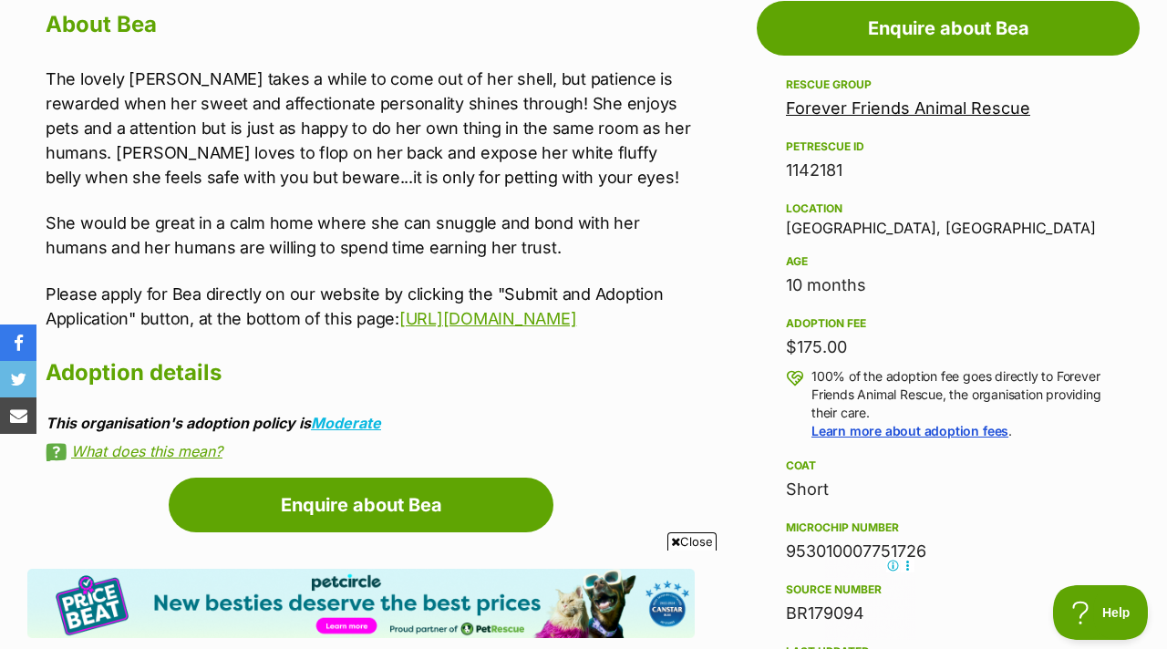
scroll to position [986, 0]
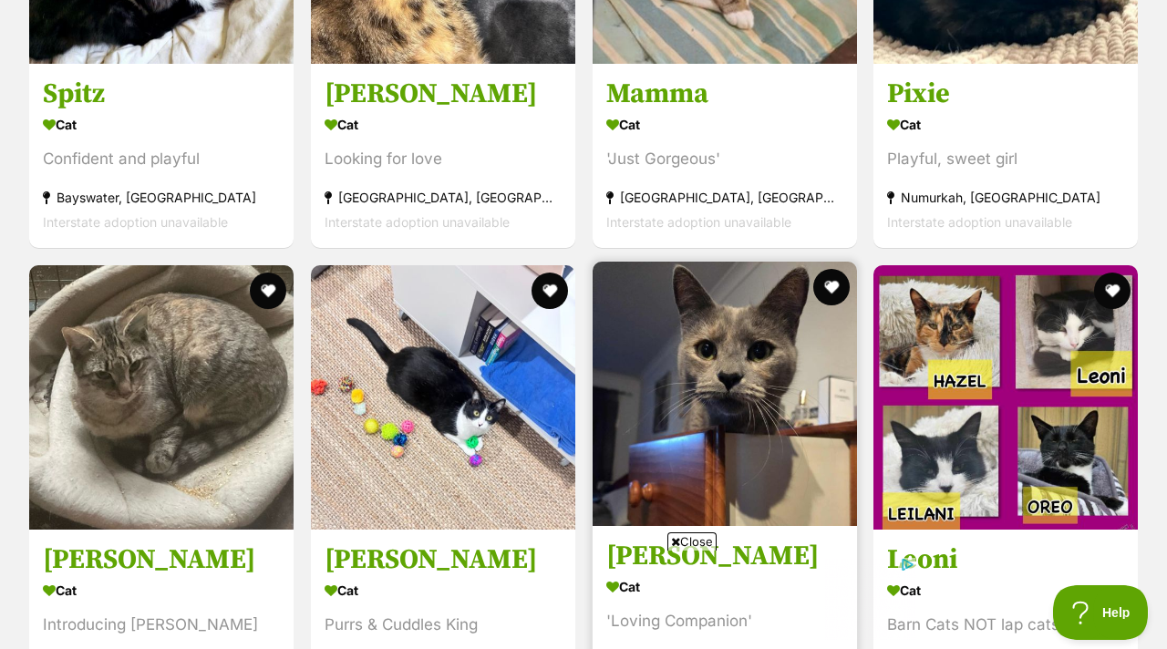
scroll to position [2924, 0]
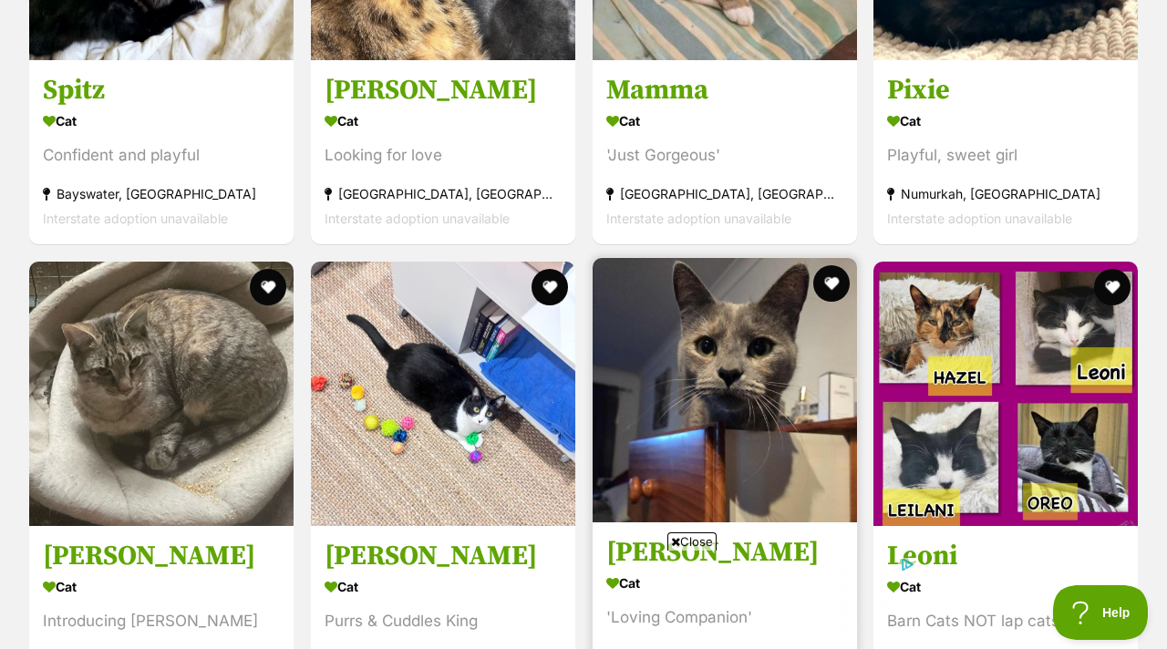
click at [703, 390] on img at bounding box center [725, 390] width 264 height 264
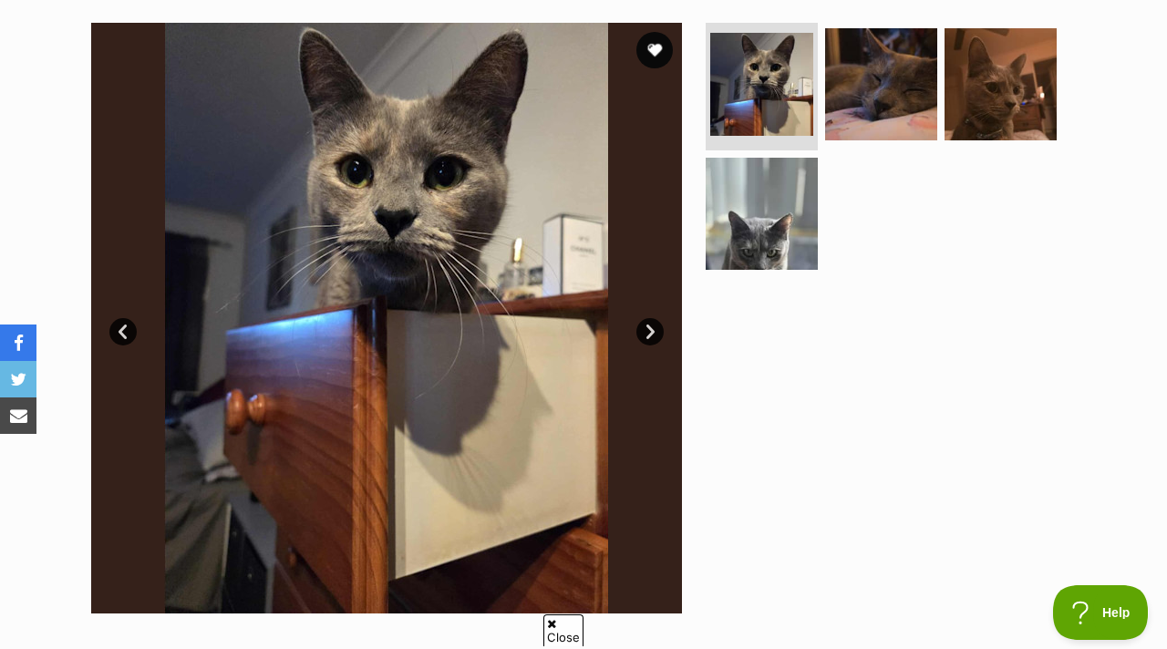
scroll to position [416, 0]
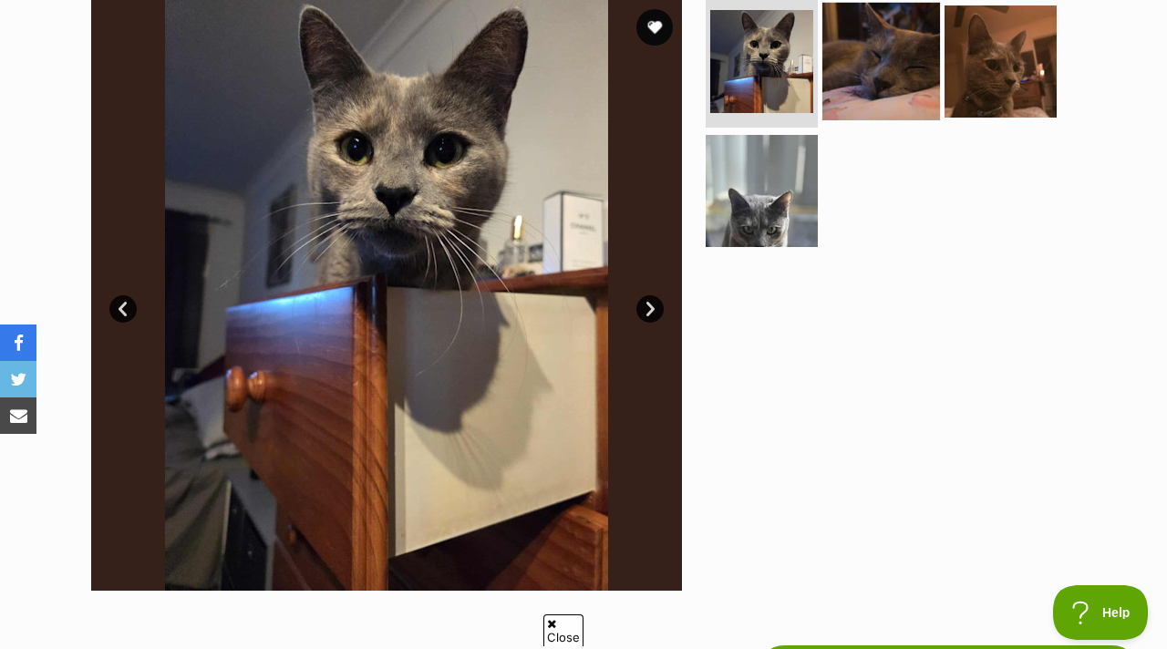
click at [869, 16] on img at bounding box center [881, 62] width 118 height 118
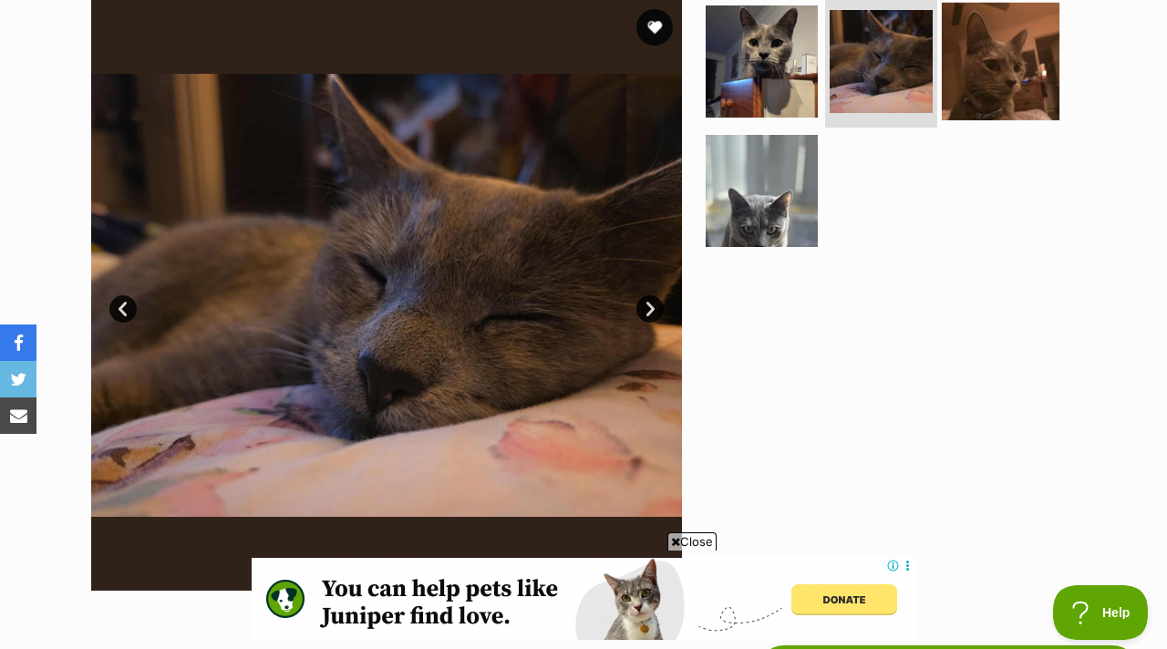
scroll to position [0, 0]
click at [958, 53] on img at bounding box center [1001, 62] width 118 height 118
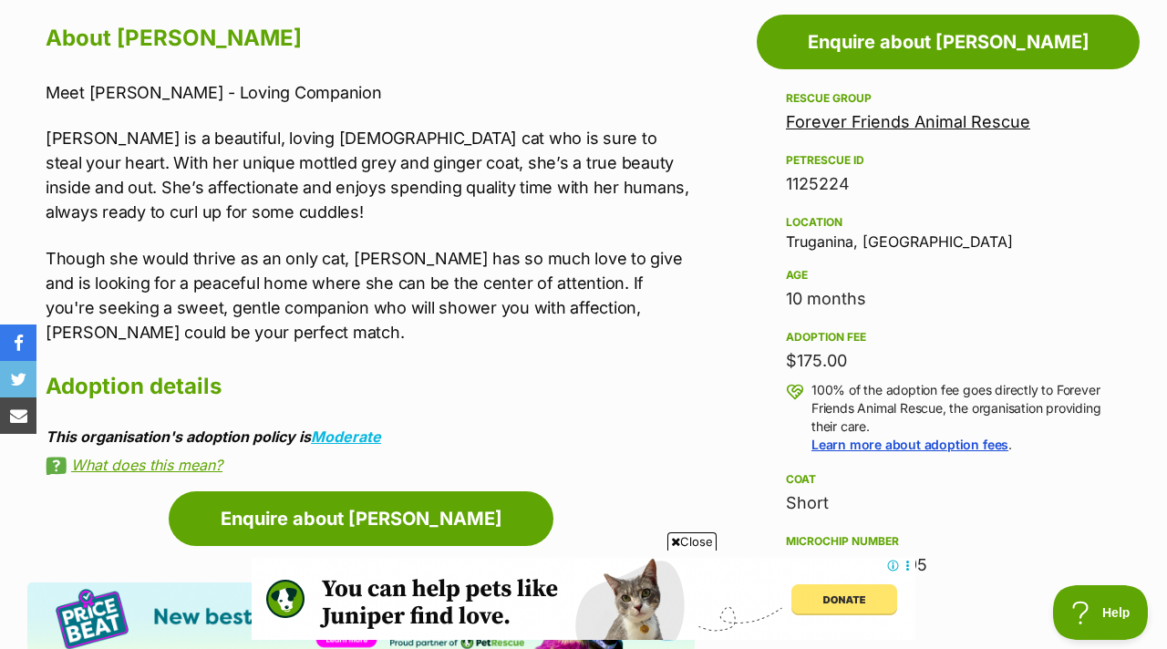
scroll to position [1047, 0]
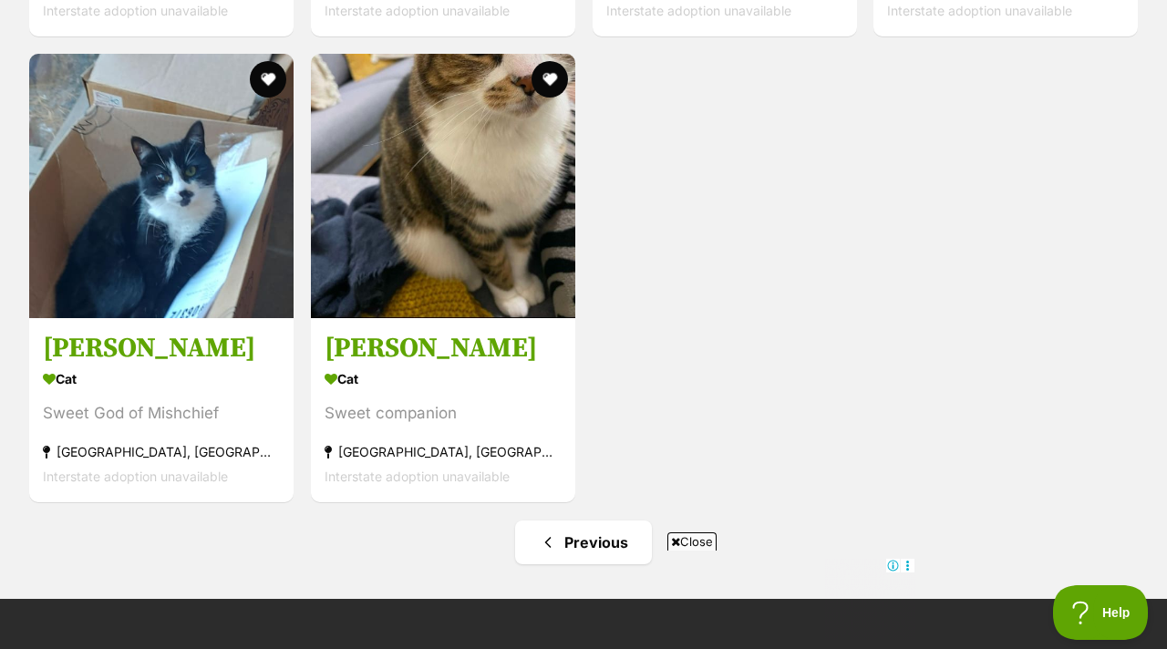
scroll to position [4997, 0]
